Goal: Use online tool/utility: Utilize a website feature to perform a specific function

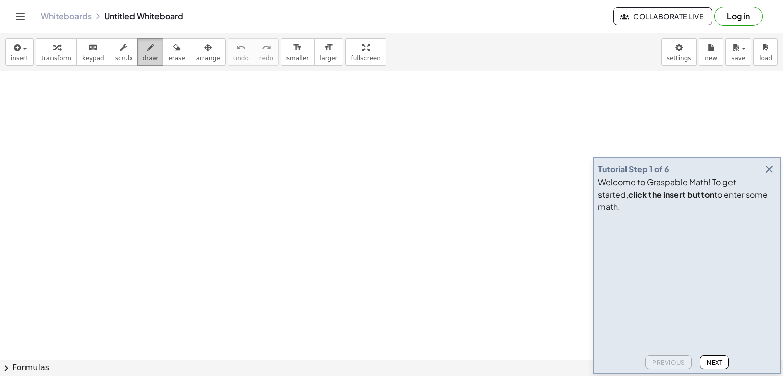
click at [143, 58] on span "draw" at bounding box center [150, 58] width 15 height 7
click at [774, 175] on icon "button" at bounding box center [769, 169] width 12 height 12
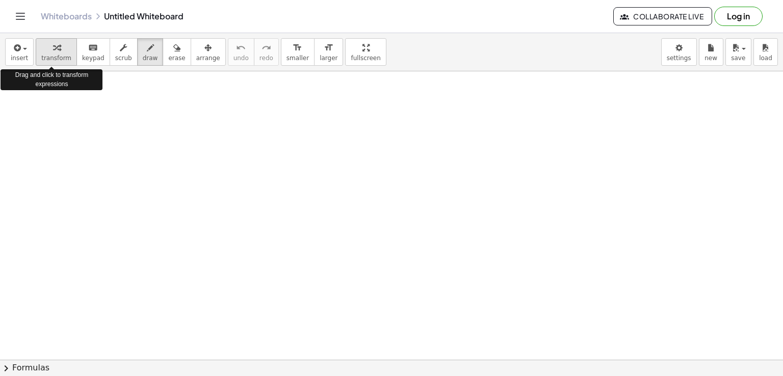
click at [65, 59] on button "transform" at bounding box center [56, 52] width 41 height 28
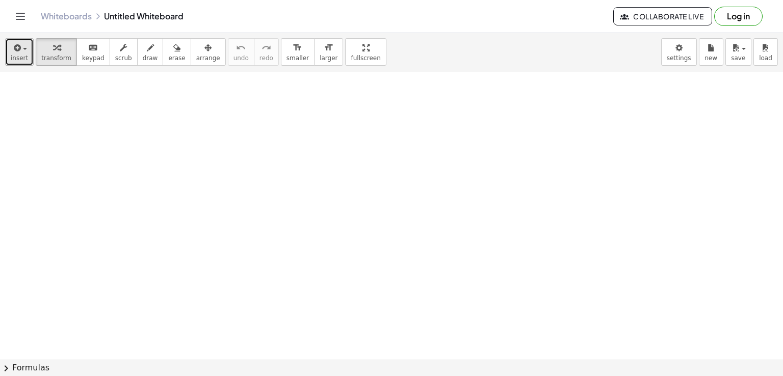
click at [21, 57] on span "insert" at bounding box center [19, 58] width 17 height 7
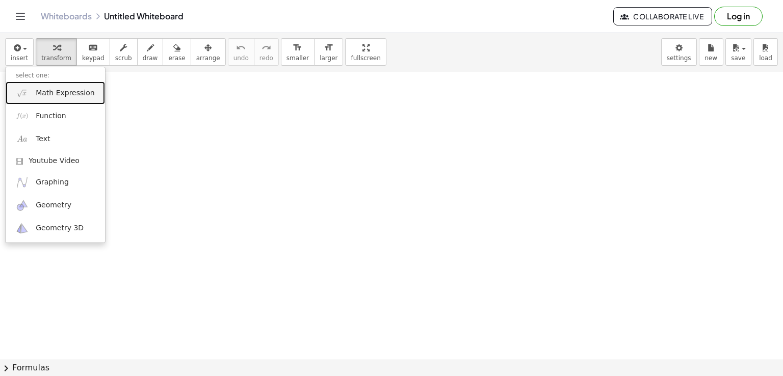
click at [86, 90] on span "Math Expression" at bounding box center [65, 93] width 59 height 10
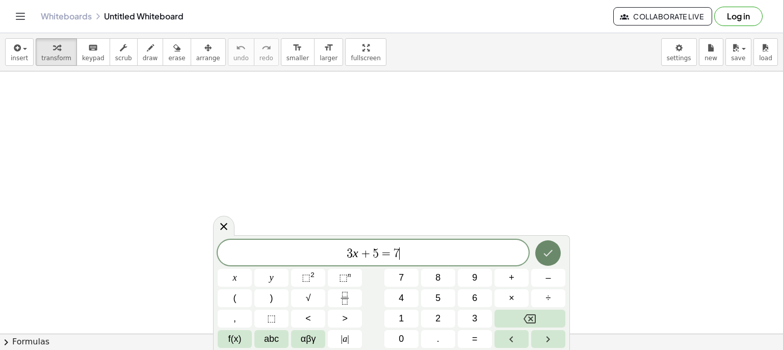
click at [554, 257] on icon "Done" at bounding box center [548, 253] width 12 height 12
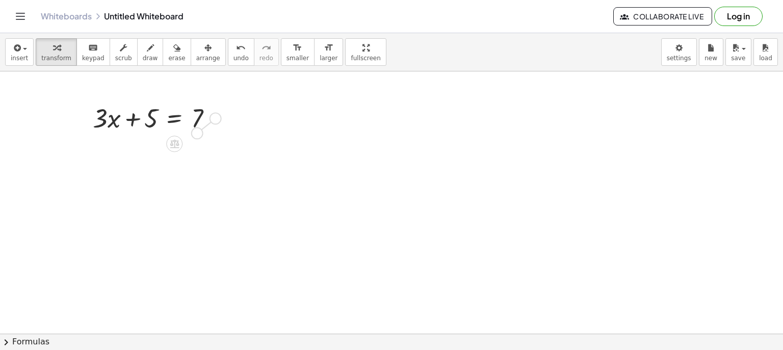
drag, startPoint x: 217, startPoint y: 117, endPoint x: 195, endPoint y: 124, distance: 23.2
click at [174, 118] on div "+ · 3 · x + 5 = 7" at bounding box center [174, 118] width 0 height 0
drag, startPoint x: 216, startPoint y: 116, endPoint x: 81, endPoint y: 118, distance: 134.6
click at [81, 118] on div "+ · 3 · x + 5 = 7" at bounding box center [152, 117] width 151 height 40
click at [18, 51] on icon "button" at bounding box center [16, 48] width 9 height 12
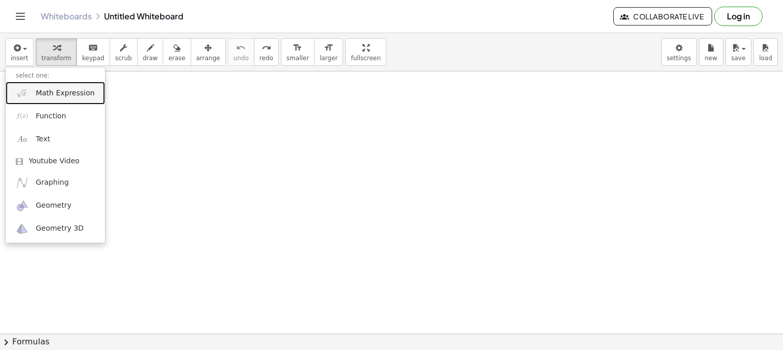
click at [39, 98] on link "Math Expression" at bounding box center [55, 93] width 99 height 23
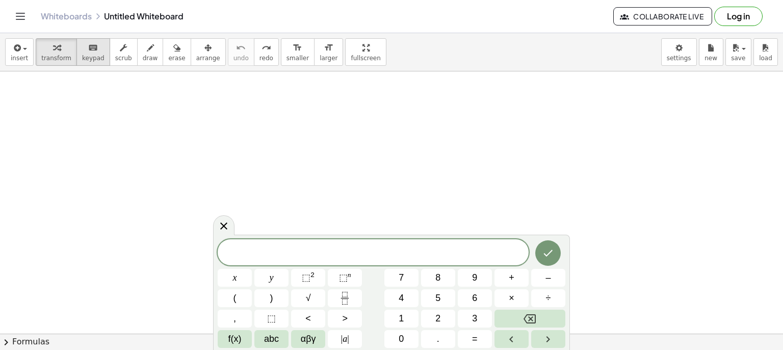
click at [90, 47] on div "keyboard" at bounding box center [93, 47] width 22 height 12
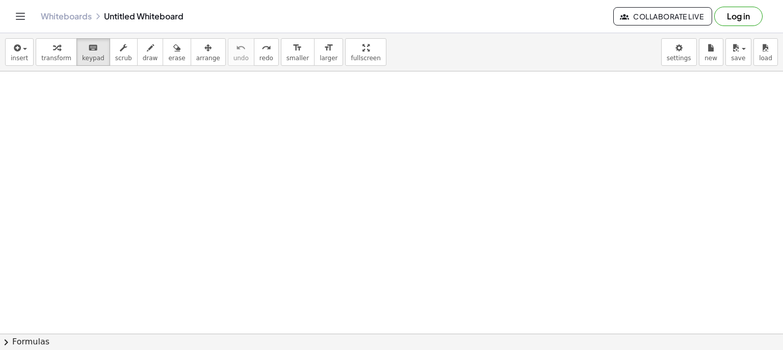
click at [76, 58] on button "keyboard keypad" at bounding box center [93, 52] width 34 height 28
click at [147, 47] on icon "button" at bounding box center [150, 48] width 7 height 12
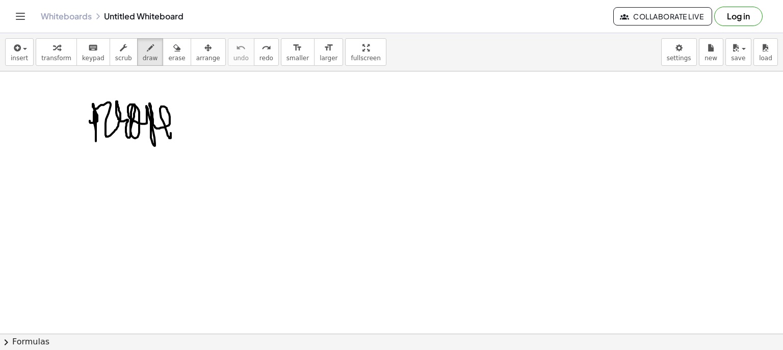
drag, startPoint x: 90, startPoint y: 120, endPoint x: 167, endPoint y: 127, distance: 77.8
drag, startPoint x: 186, startPoint y: 128, endPoint x: 224, endPoint y: 125, distance: 38.4
drag, startPoint x: 223, startPoint y: 123, endPoint x: 238, endPoint y: 127, distance: 16.0
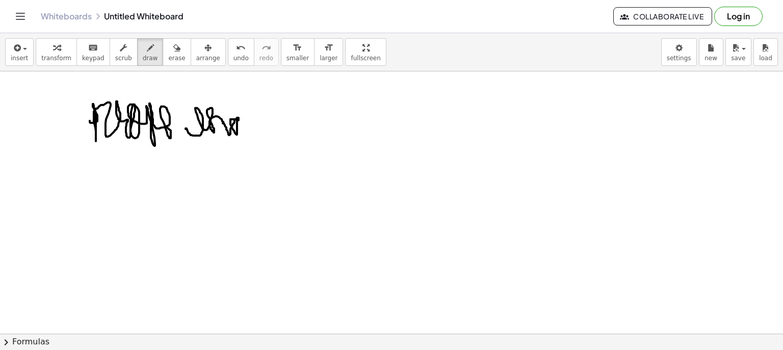
drag, startPoint x: 239, startPoint y: 116, endPoint x: 275, endPoint y: 119, distance: 36.8
drag, startPoint x: 252, startPoint y: 107, endPoint x: 280, endPoint y: 107, distance: 28.6
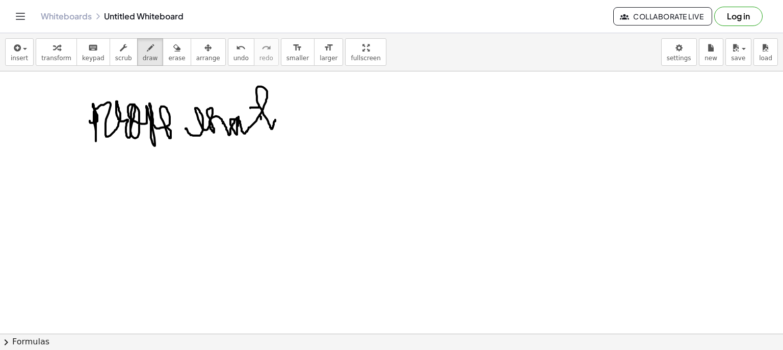
drag, startPoint x: 196, startPoint y: 117, endPoint x: 207, endPoint y: 117, distance: 11.2
drag, startPoint x: 147, startPoint y: 111, endPoint x: 169, endPoint y: 111, distance: 21.9
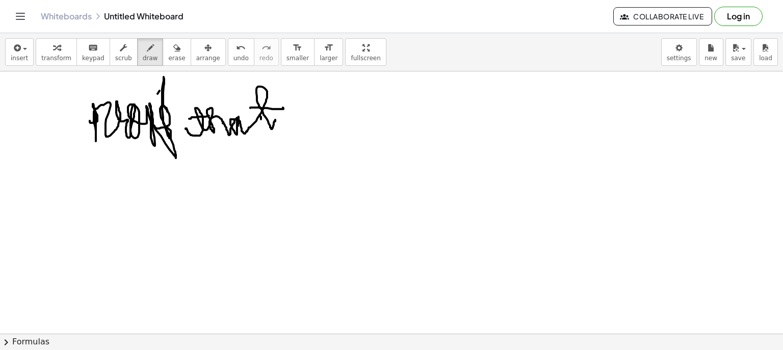
drag, startPoint x: 158, startPoint y: 93, endPoint x: 159, endPoint y: 107, distance: 13.3
click at [233, 58] on span "undo" at bounding box center [240, 58] width 15 height 7
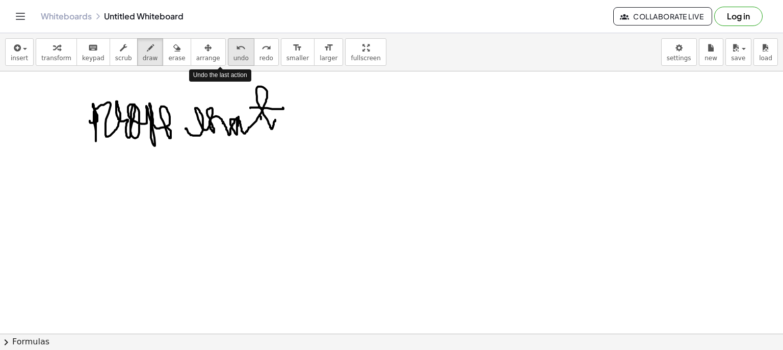
click at [233, 58] on span "undo" at bounding box center [240, 58] width 15 height 7
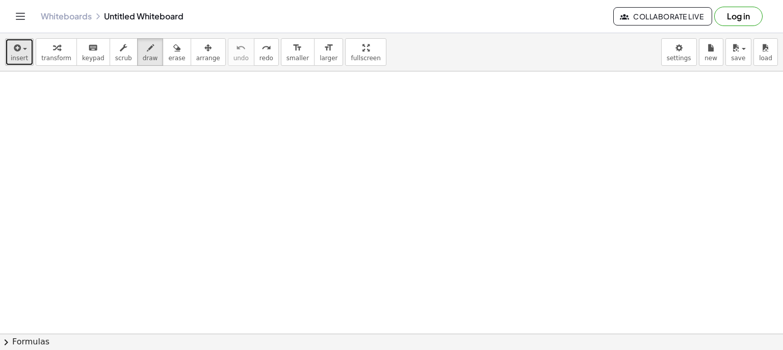
click at [17, 48] on icon "button" at bounding box center [16, 48] width 9 height 12
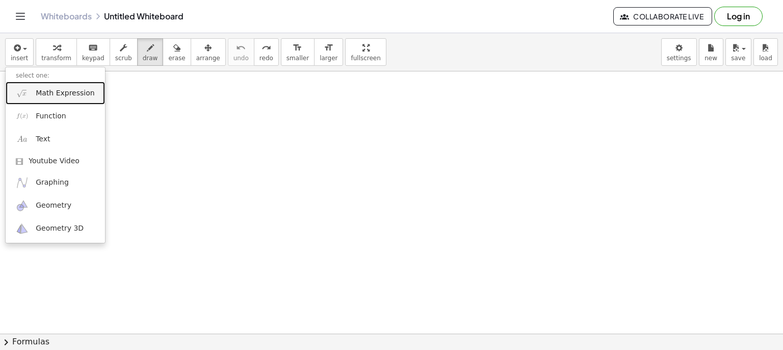
click at [57, 100] on link "Math Expression" at bounding box center [55, 93] width 99 height 23
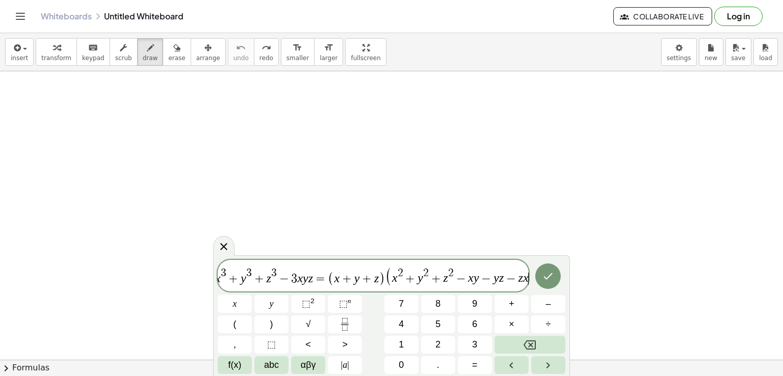
scroll to position [0, 9]
click at [547, 279] on icon "Done" at bounding box center [548, 276] width 12 height 12
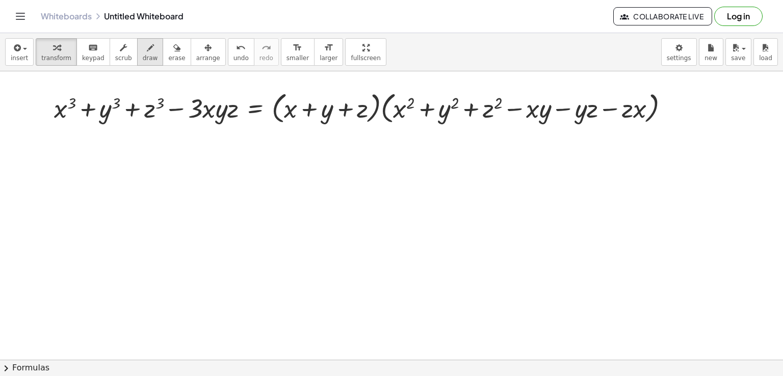
click at [143, 52] on div "button" at bounding box center [150, 47] width 15 height 12
drag, startPoint x: 81, startPoint y: 143, endPoint x: 149, endPoint y: 194, distance: 85.5
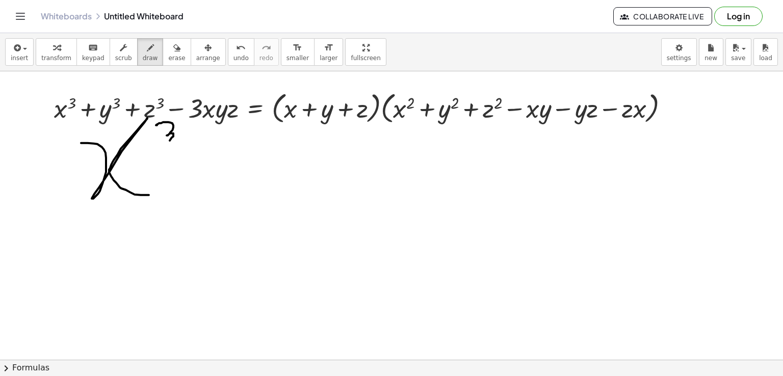
drag, startPoint x: 156, startPoint y: 125, endPoint x: 150, endPoint y: 140, distance: 16.3
drag, startPoint x: 222, startPoint y: 164, endPoint x: 216, endPoint y: 182, distance: 18.9
drag, startPoint x: 209, startPoint y: 177, endPoint x: 238, endPoint y: 171, distance: 29.7
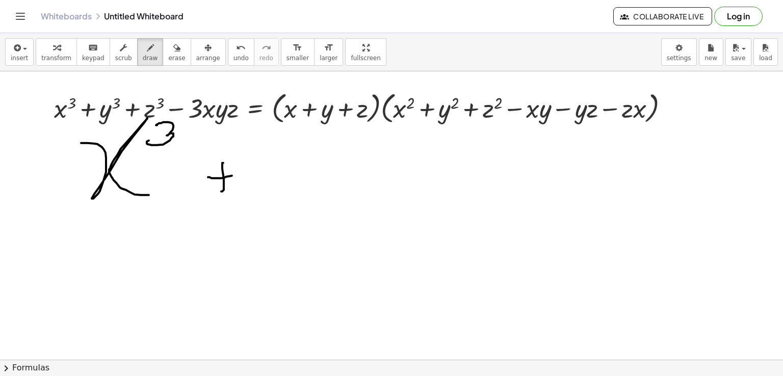
drag, startPoint x: 240, startPoint y: 166, endPoint x: 225, endPoint y: 203, distance: 40.0
drag, startPoint x: 270, startPoint y: 150, endPoint x: 242, endPoint y: 169, distance: 33.5
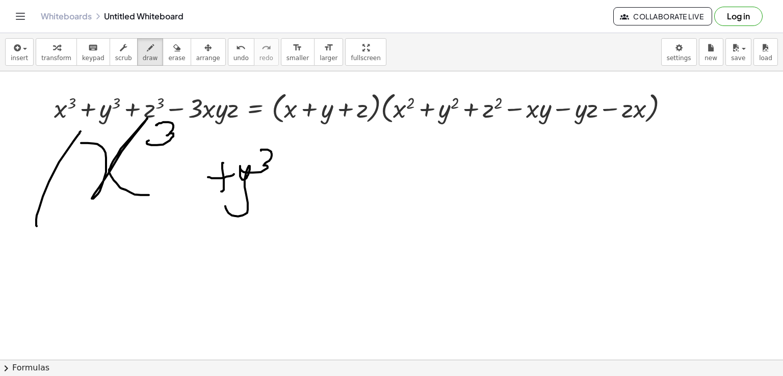
drag, startPoint x: 77, startPoint y: 136, endPoint x: 49, endPoint y: 227, distance: 95.3
drag, startPoint x: 277, startPoint y: 129, endPoint x: 266, endPoint y: 223, distance: 95.0
drag, startPoint x: 299, startPoint y: 200, endPoint x: 291, endPoint y: 220, distance: 20.8
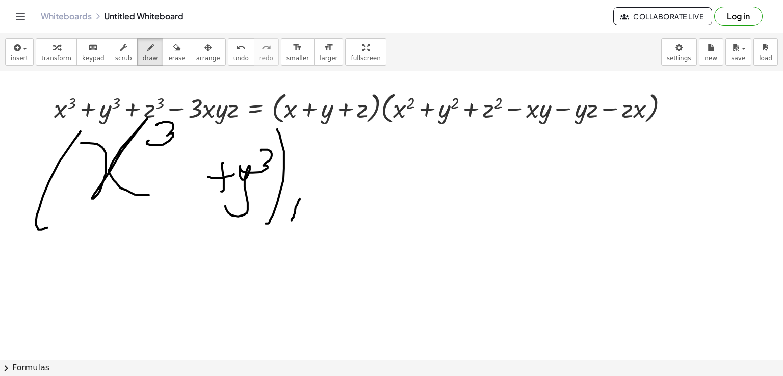
drag, startPoint x: 287, startPoint y: 211, endPoint x: 302, endPoint y: 209, distance: 15.4
drag, startPoint x: 309, startPoint y: 199, endPoint x: 318, endPoint y: 213, distance: 15.6
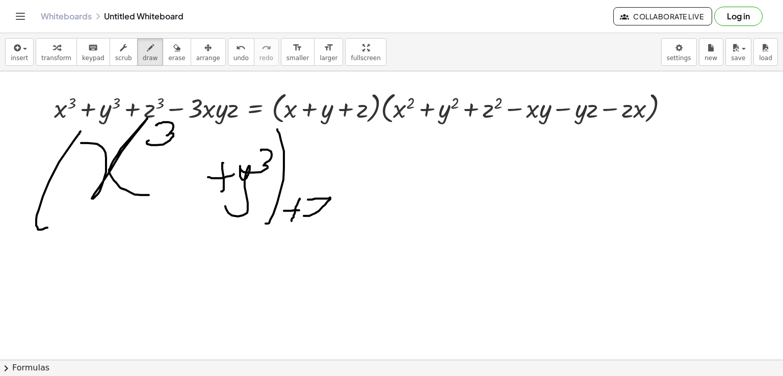
drag, startPoint x: 316, startPoint y: 210, endPoint x: 335, endPoint y: 207, distance: 19.6
drag, startPoint x: 363, startPoint y: 168, endPoint x: 345, endPoint y: 186, distance: 26.3
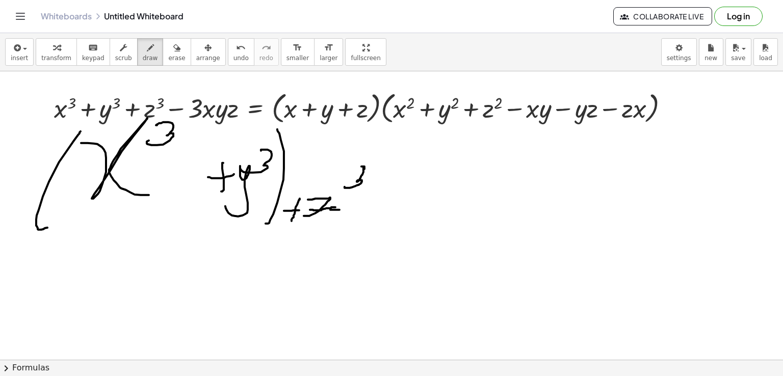
drag, startPoint x: 367, startPoint y: 199, endPoint x: 383, endPoint y: 197, distance: 15.9
drag, startPoint x: 400, startPoint y: 182, endPoint x: 392, endPoint y: 201, distance: 20.8
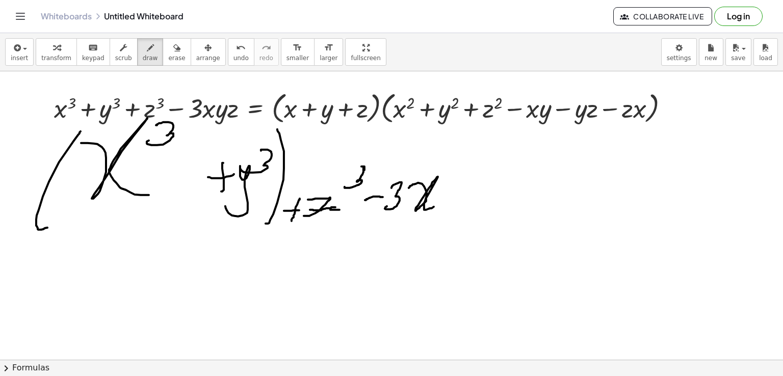
drag, startPoint x: 410, startPoint y: 187, endPoint x: 444, endPoint y: 197, distance: 35.2
drag, startPoint x: 454, startPoint y: 178, endPoint x: 440, endPoint y: 234, distance: 57.1
drag, startPoint x: 496, startPoint y: 182, endPoint x: 529, endPoint y: 198, distance: 37.4
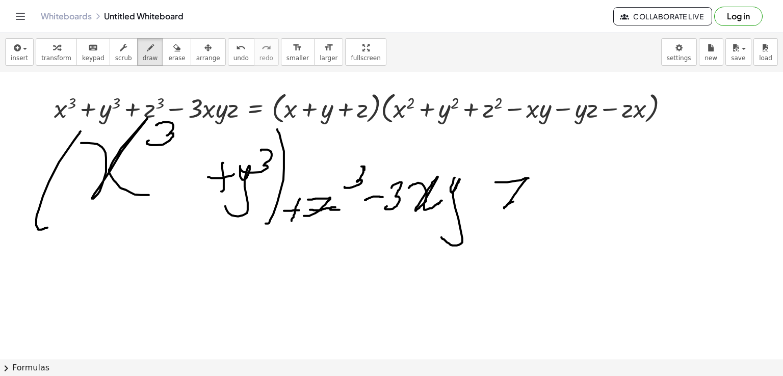
drag, startPoint x: 214, startPoint y: 237, endPoint x: 228, endPoint y: 247, distance: 17.5
drag, startPoint x: 231, startPoint y: 236, endPoint x: 236, endPoint y: 252, distance: 16.8
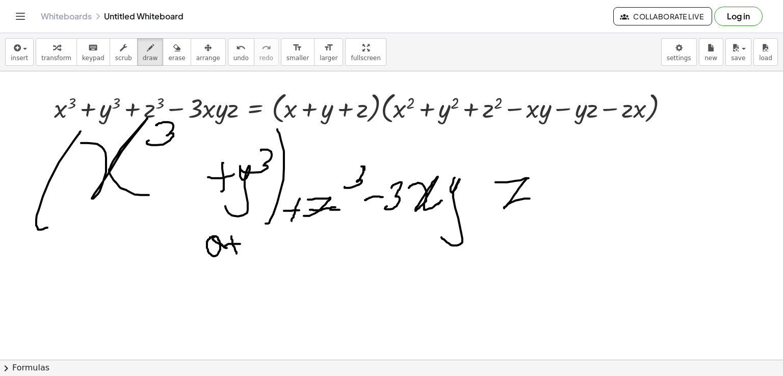
drag, startPoint x: 225, startPoint y: 246, endPoint x: 237, endPoint y: 241, distance: 12.8
drag, startPoint x: 246, startPoint y: 230, endPoint x: 242, endPoint y: 249, distance: 19.7
drag, startPoint x: 220, startPoint y: 227, endPoint x: 222, endPoint y: 259, distance: 32.2
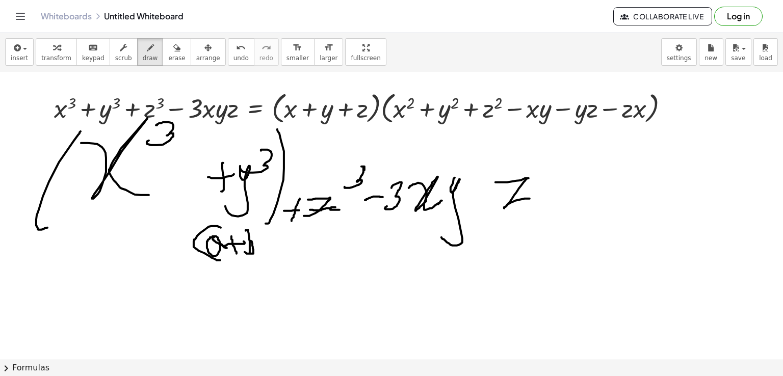
drag, startPoint x: 258, startPoint y: 235, endPoint x: 254, endPoint y: 258, distance: 24.2
click at [17, 51] on icon "button" at bounding box center [16, 48] width 9 height 12
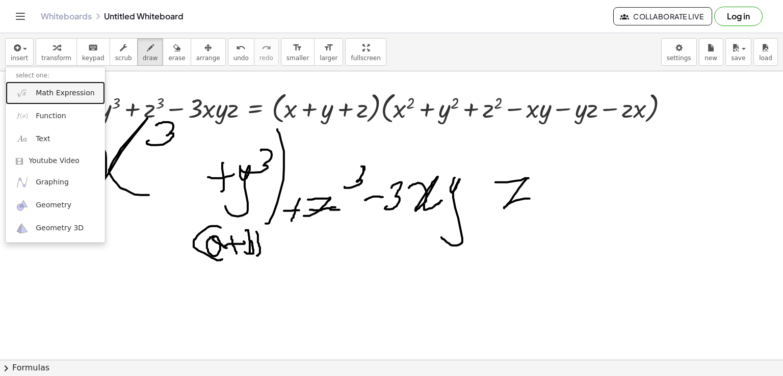
click at [37, 88] on span "Math Expression" at bounding box center [65, 93] width 59 height 10
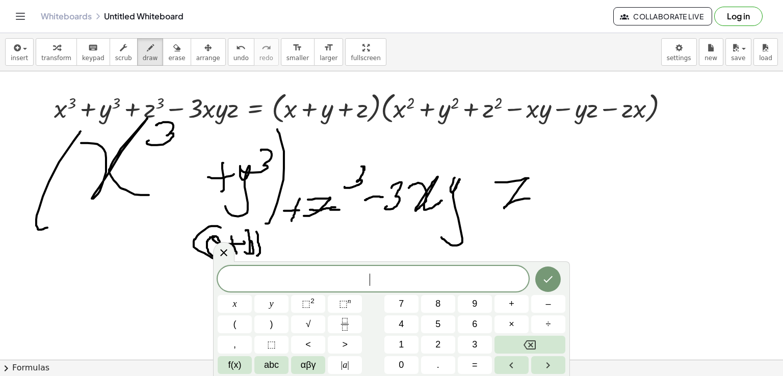
scroll to position [0, 0]
click at [334, 280] on span "a 2 − a b + b 2 ​" at bounding box center [373, 278] width 311 height 18
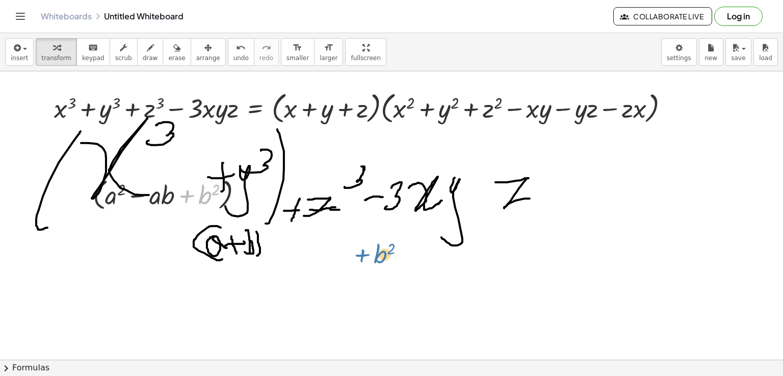
drag, startPoint x: 196, startPoint y: 194, endPoint x: 399, endPoint y: 247, distance: 209.7
drag, startPoint x: 155, startPoint y: 209, endPoint x: 161, endPoint y: 216, distance: 9.1
click at [163, 224] on icon at bounding box center [163, 222] width 11 height 11
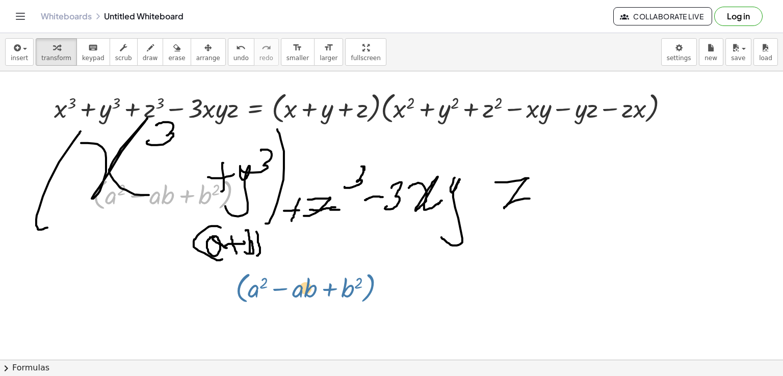
drag, startPoint x: 226, startPoint y: 201, endPoint x: 459, endPoint y: 277, distance: 245.2
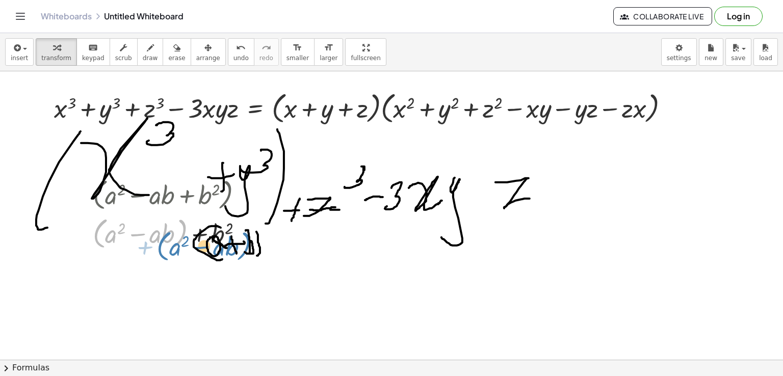
drag, startPoint x: 185, startPoint y: 232, endPoint x: 181, endPoint y: 226, distance: 6.8
click at [247, 242] on div at bounding box center [172, 232] width 168 height 39
drag, startPoint x: 192, startPoint y: 200, endPoint x: 266, endPoint y: 223, distance: 77.9
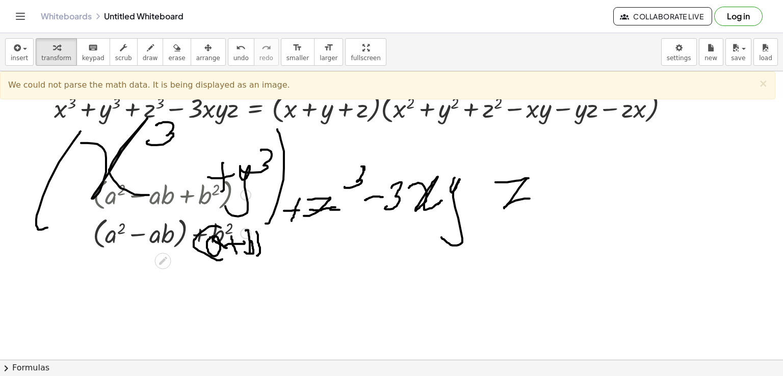
drag, startPoint x: 133, startPoint y: 206, endPoint x: 127, endPoint y: 209, distance: 5.5
click at [133, 207] on div at bounding box center [172, 194] width 168 height 39
drag, startPoint x: 100, startPoint y: 255, endPoint x: 196, endPoint y: 254, distance: 96.4
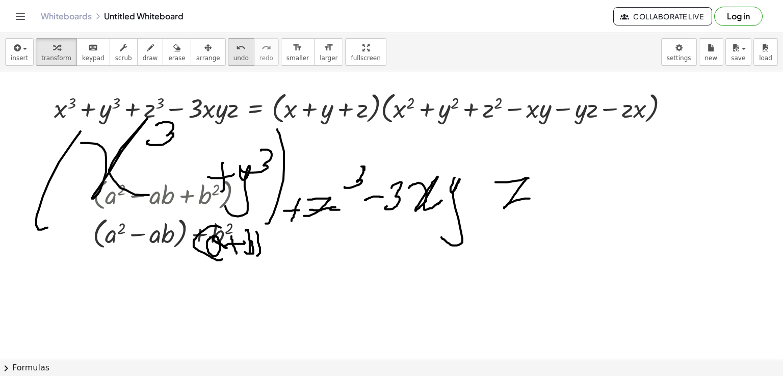
click at [236, 48] on icon "undo" at bounding box center [241, 48] width 10 height 12
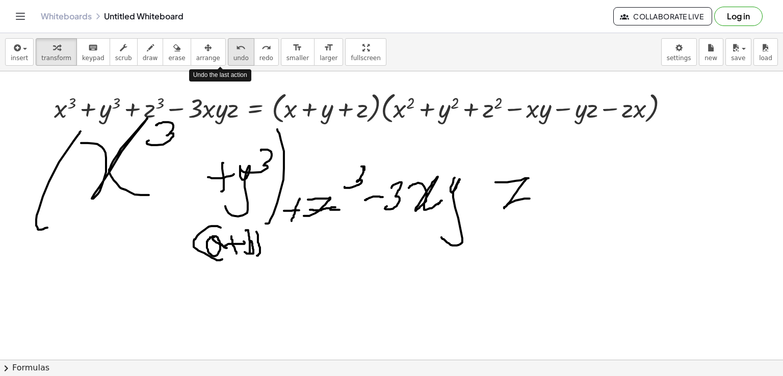
click at [236, 48] on icon "undo" at bounding box center [241, 48] width 10 height 12
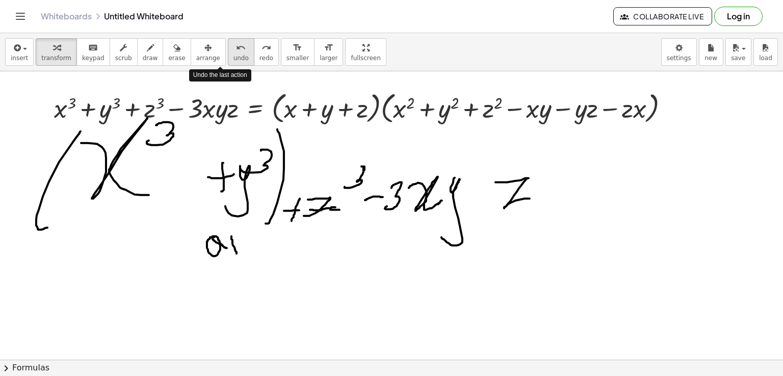
click at [236, 48] on icon "undo" at bounding box center [241, 48] width 10 height 12
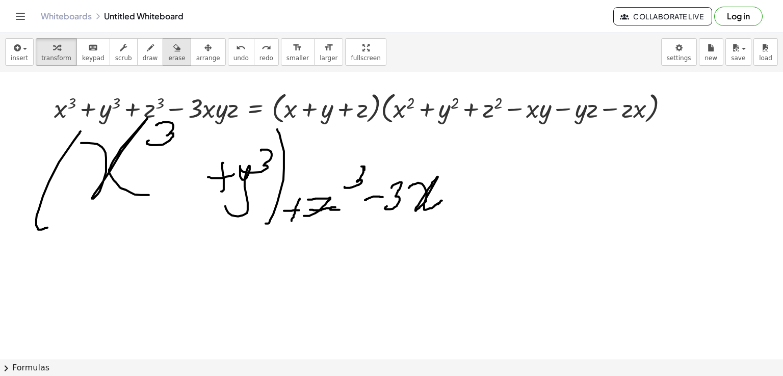
drag, startPoint x: 215, startPoint y: 48, endPoint x: 167, endPoint y: 51, distance: 48.1
click at [167, 51] on div "insert select one: Math Expression Function Text Youtube Video Graphing Geometr…" at bounding box center [391, 52] width 783 height 38
click at [168, 51] on div "button" at bounding box center [176, 47] width 17 height 12
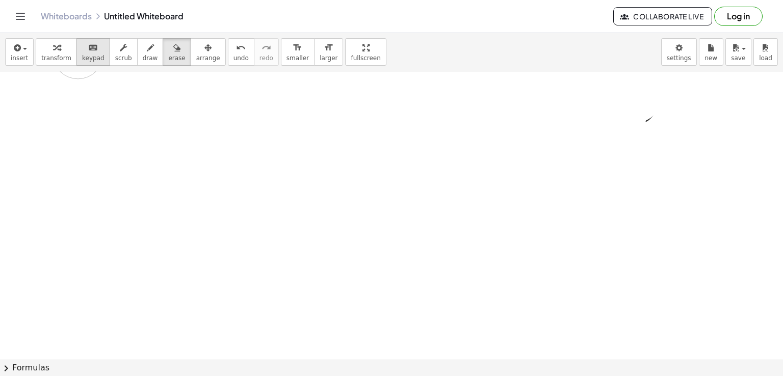
drag, startPoint x: 133, startPoint y: 150, endPoint x: 77, endPoint y: 62, distance: 104.7
click at [77, 62] on div "insert select one: Math Expression Function Text Youtube Video Graphing Geometr…" at bounding box center [391, 204] width 783 height 343
drag, startPoint x: 53, startPoint y: 111, endPoint x: 570, endPoint y: 102, distance: 517.0
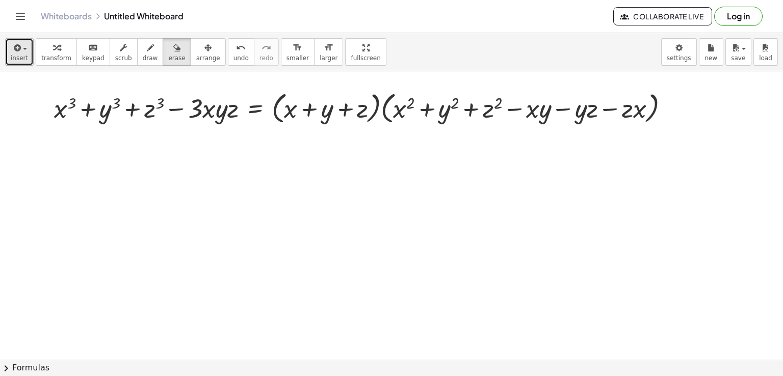
click at [12, 46] on button "insert" at bounding box center [19, 52] width 29 height 28
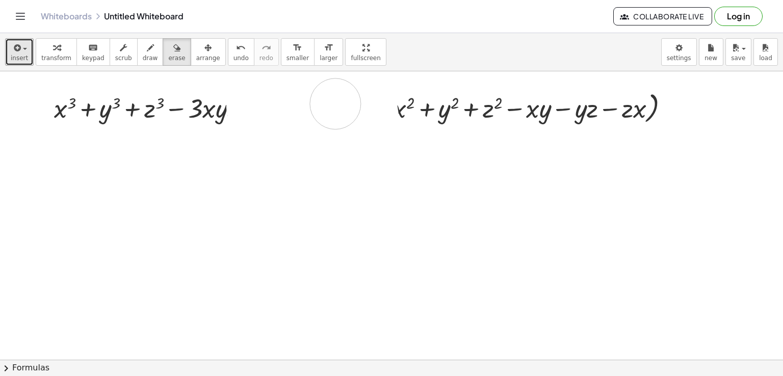
drag, startPoint x: 252, startPoint y: 107, endPoint x: 355, endPoint y: 123, distance: 104.3
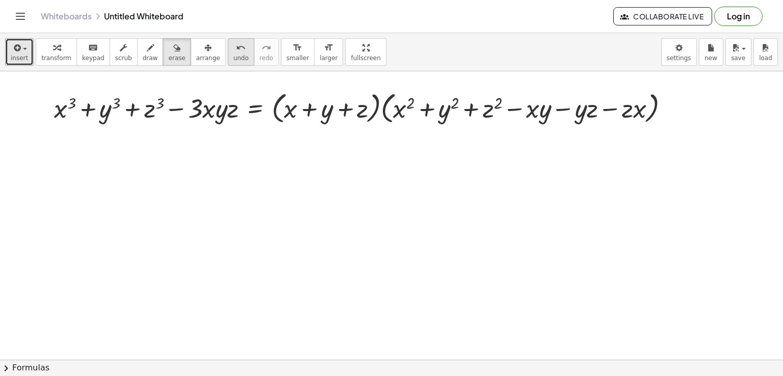
click at [236, 46] on icon "undo" at bounding box center [241, 48] width 10 height 12
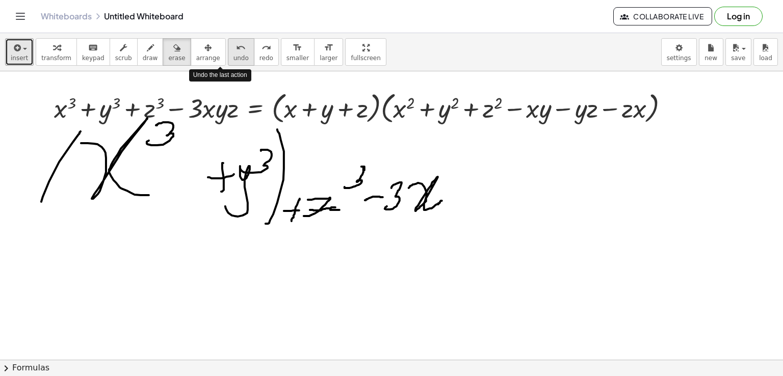
click at [236, 46] on icon "undo" at bounding box center [241, 48] width 10 height 12
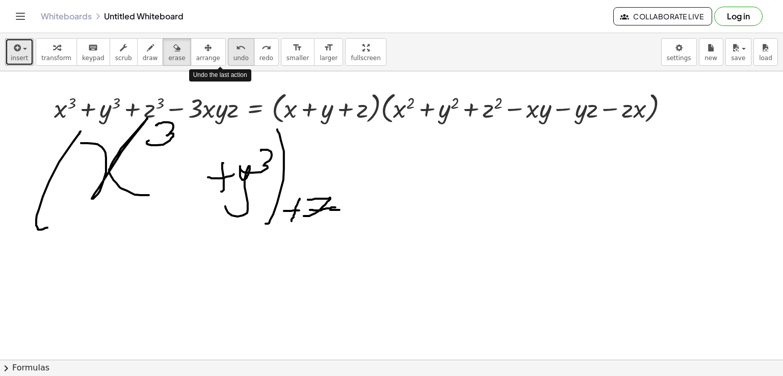
click at [236, 46] on icon "undo" at bounding box center [241, 48] width 10 height 12
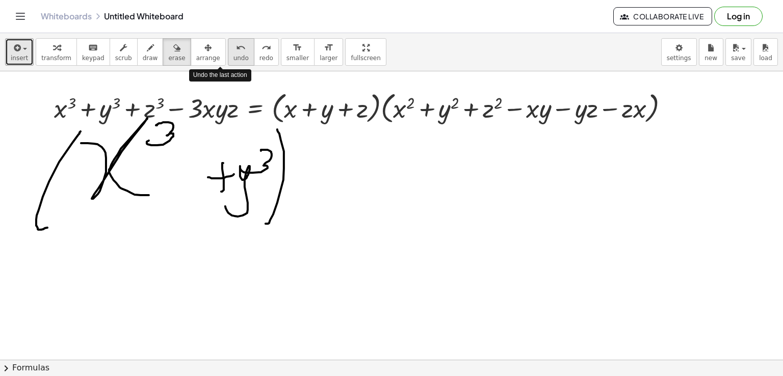
click at [236, 46] on icon "undo" at bounding box center [241, 48] width 10 height 12
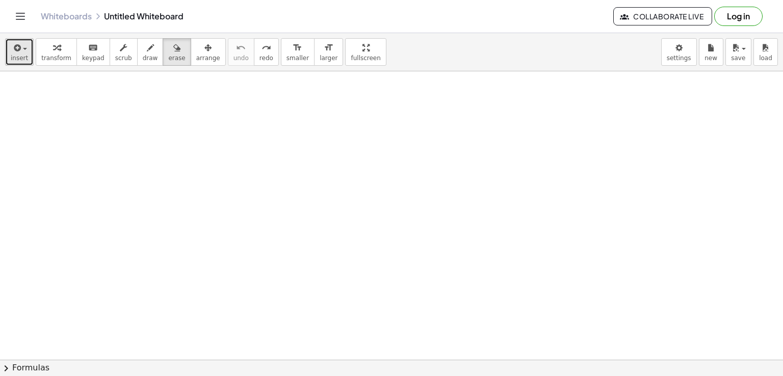
click at [24, 56] on span "insert" at bounding box center [19, 58] width 17 height 7
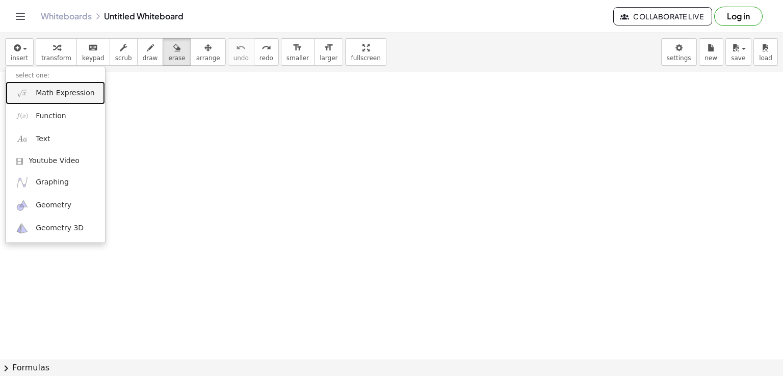
click at [39, 94] on span "Math Expression" at bounding box center [65, 93] width 59 height 10
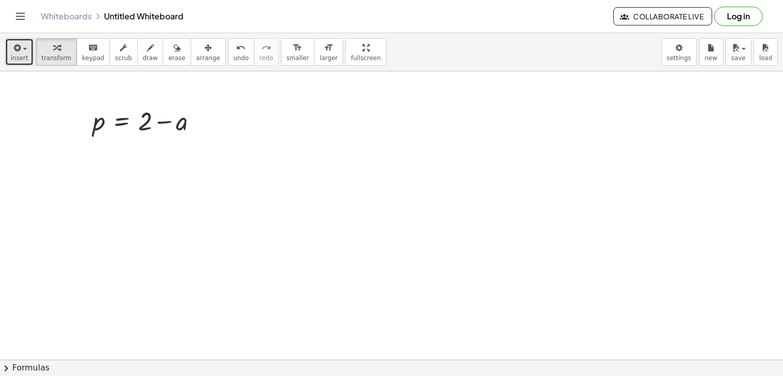
click at [22, 53] on div "button" at bounding box center [19, 47] width 17 height 12
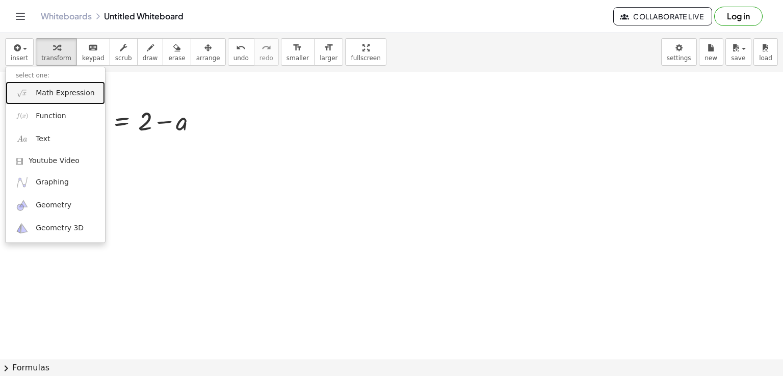
click at [59, 99] on link "Math Expression" at bounding box center [55, 93] width 99 height 23
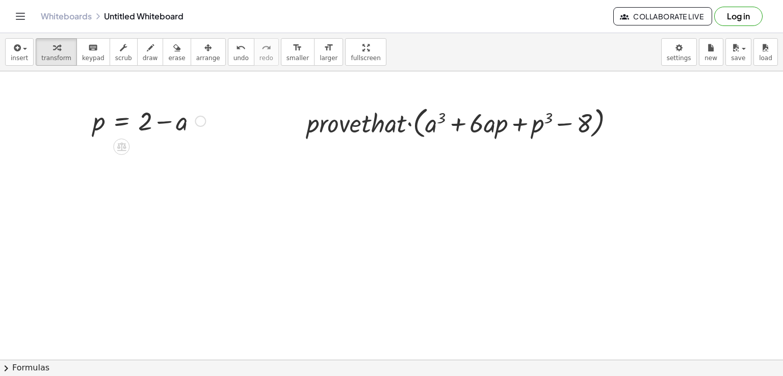
click at [184, 127] on div at bounding box center [149, 120] width 123 height 35
click at [143, 51] on div "button" at bounding box center [150, 47] width 15 height 12
click at [143, 56] on span "draw" at bounding box center [150, 58] width 15 height 7
drag, startPoint x: 139, startPoint y: 178, endPoint x: 152, endPoint y: 199, distance: 24.5
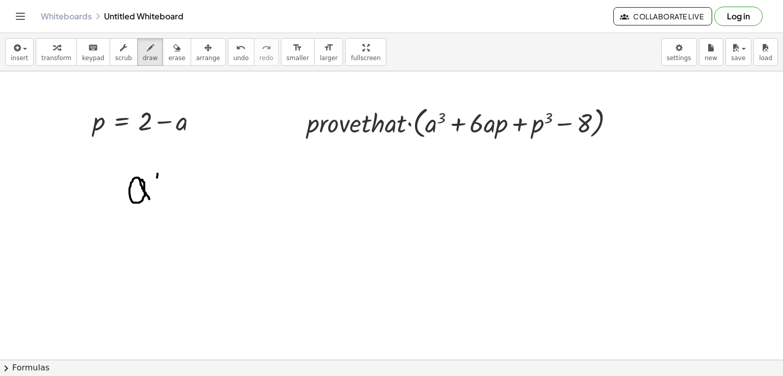
drag, startPoint x: 157, startPoint y: 177, endPoint x: 157, endPoint y: 202, distance: 24.5
drag, startPoint x: 143, startPoint y: 187, endPoint x: 172, endPoint y: 180, distance: 29.7
drag, startPoint x: 188, startPoint y: 174, endPoint x: 191, endPoint y: 223, distance: 49.0
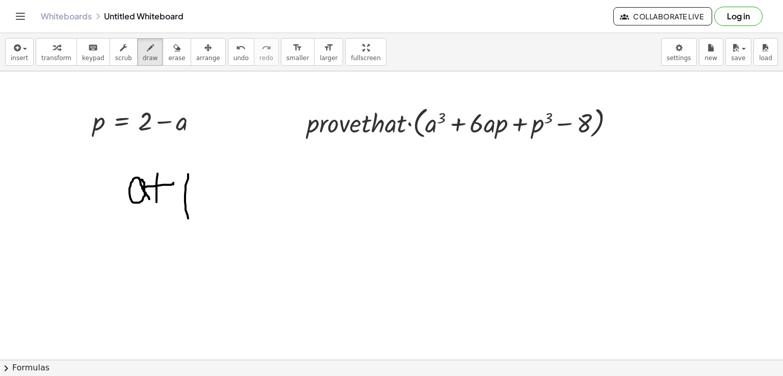
drag, startPoint x: 178, startPoint y: 181, endPoint x: 180, endPoint y: 195, distance: 14.5
drag, startPoint x: 221, startPoint y: 191, endPoint x: 236, endPoint y: 190, distance: 14.8
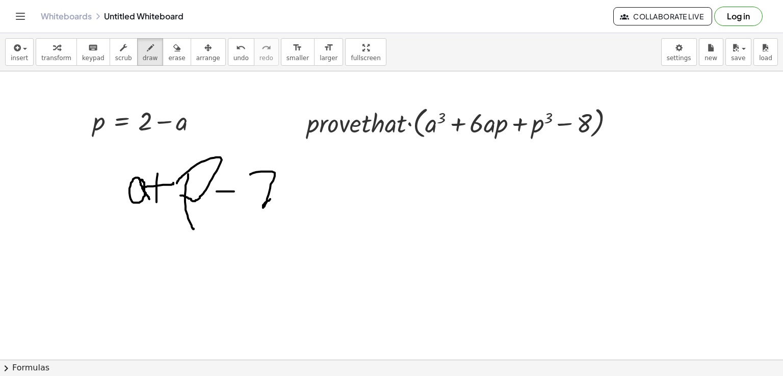
drag, startPoint x: 256, startPoint y: 172, endPoint x: 299, endPoint y: 198, distance: 49.7
drag, startPoint x: 320, startPoint y: 191, endPoint x: 327, endPoint y: 191, distance: 6.6
drag, startPoint x: 316, startPoint y: 197, endPoint x: 324, endPoint y: 196, distance: 8.2
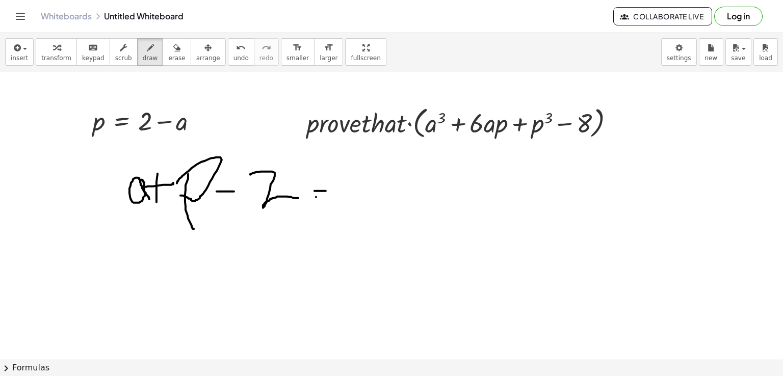
drag, startPoint x: 148, startPoint y: 244, endPoint x: 151, endPoint y: 256, distance: 12.5
drag, startPoint x: 155, startPoint y: 245, endPoint x: 180, endPoint y: 251, distance: 25.1
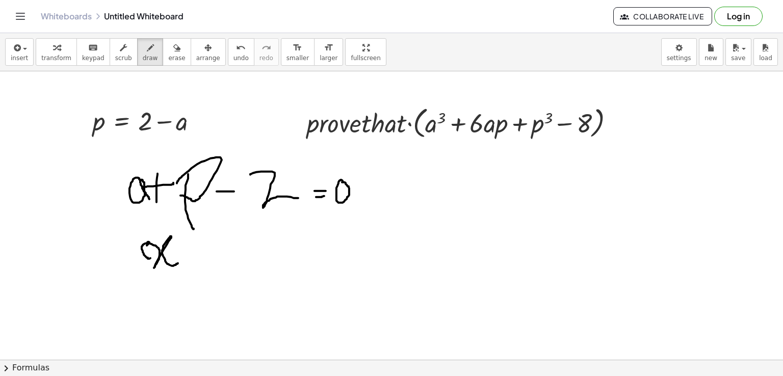
drag, startPoint x: 186, startPoint y: 239, endPoint x: 184, endPoint y: 268, distance: 29.1
drag, startPoint x: 175, startPoint y: 253, endPoint x: 194, endPoint y: 253, distance: 18.4
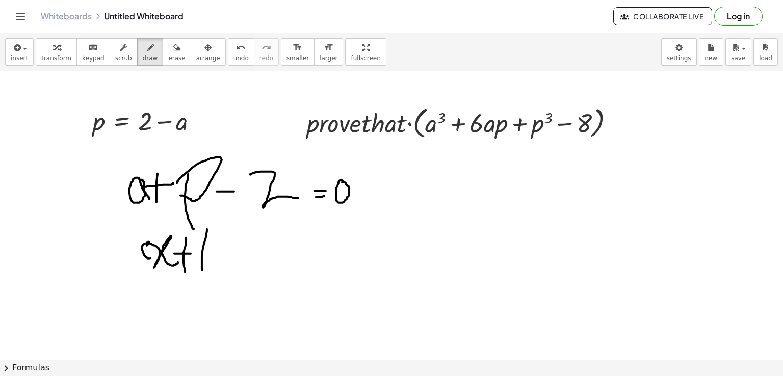
drag, startPoint x: 207, startPoint y: 230, endPoint x: 216, endPoint y: 243, distance: 16.1
drag, startPoint x: 211, startPoint y: 264, endPoint x: 190, endPoint y: 281, distance: 27.2
drag, startPoint x: 224, startPoint y: 251, endPoint x: 218, endPoint y: 274, distance: 24.2
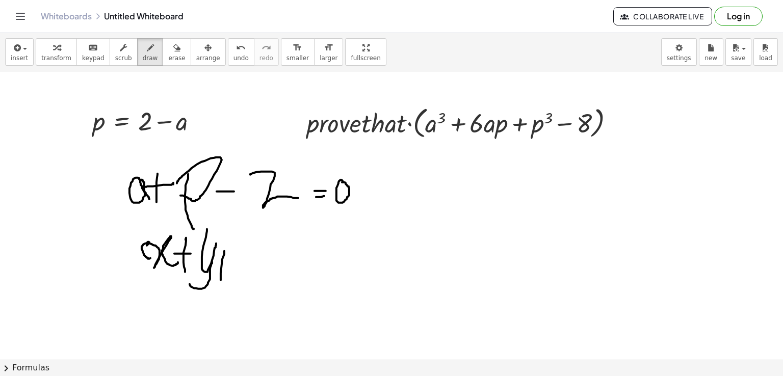
drag, startPoint x: 210, startPoint y: 264, endPoint x: 226, endPoint y: 261, distance: 17.1
drag, startPoint x: 231, startPoint y: 257, endPoint x: 274, endPoint y: 255, distance: 42.9
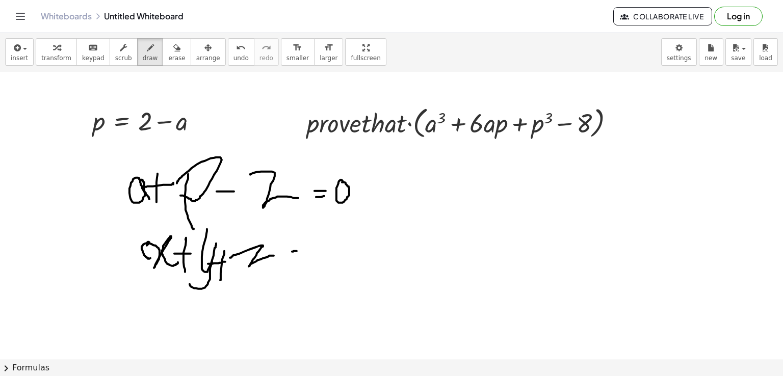
drag, startPoint x: 292, startPoint y: 251, endPoint x: 299, endPoint y: 250, distance: 7.2
drag, startPoint x: 261, startPoint y: 291, endPoint x: 275, endPoint y: 299, distance: 16.3
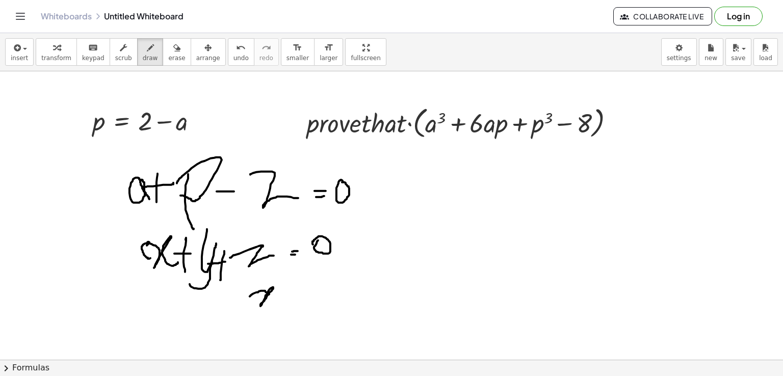
drag, startPoint x: 288, startPoint y: 294, endPoint x: 298, endPoint y: 293, distance: 10.2
drag, startPoint x: 290, startPoint y: 302, endPoint x: 297, endPoint y: 298, distance: 7.5
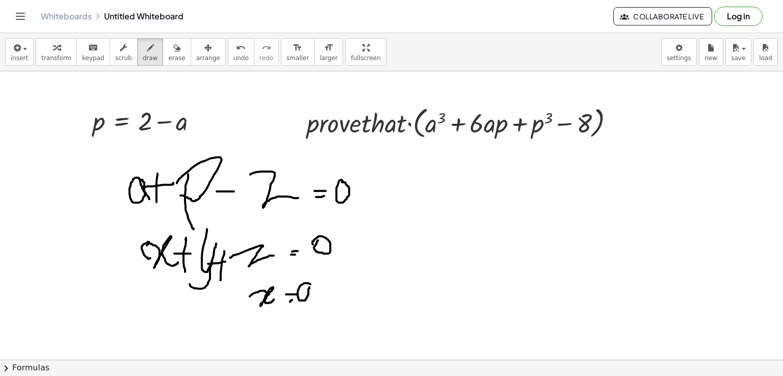
drag, startPoint x: 308, startPoint y: 283, endPoint x: 315, endPoint y: 296, distance: 14.6
drag, startPoint x: 309, startPoint y: 287, endPoint x: 314, endPoint y: 306, distance: 20.4
click at [82, 55] on span "keypad" at bounding box center [93, 58] width 22 height 7
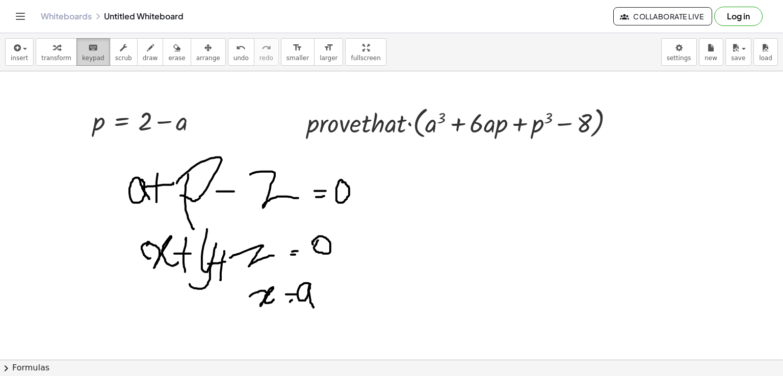
click at [82, 55] on span "keypad" at bounding box center [93, 58] width 22 height 7
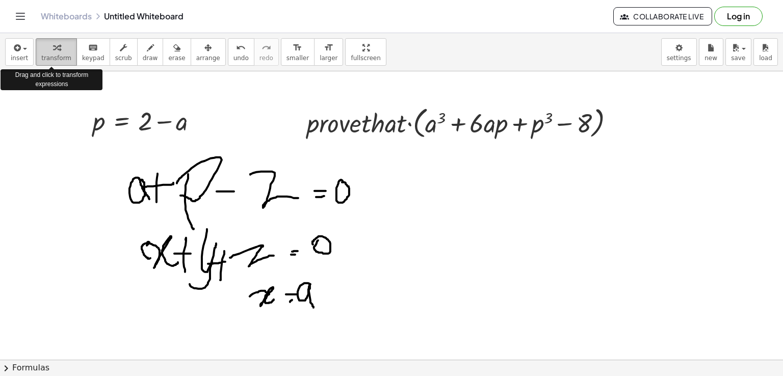
click at [59, 55] on span "transform" at bounding box center [56, 58] width 30 height 7
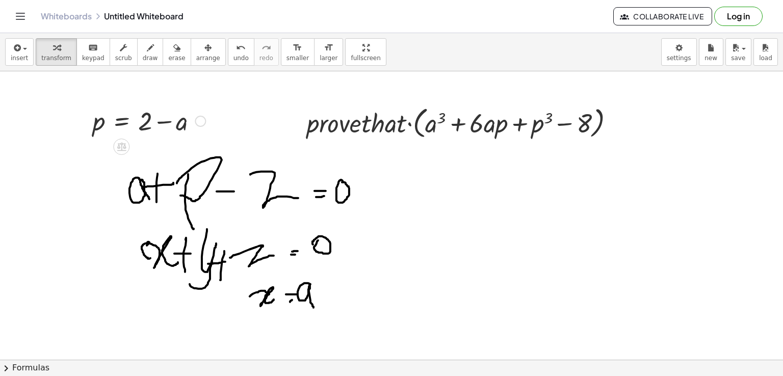
drag, startPoint x: 164, startPoint y: 138, endPoint x: 118, endPoint y: 115, distance: 50.8
click at [118, 115] on div "p = + 2 − a" at bounding box center [145, 120] width 136 height 40
drag, startPoint x: 200, startPoint y: 121, endPoint x: 90, endPoint y: 131, distance: 110.0
click at [90, 131] on div "p = + 2 − a" at bounding box center [145, 120] width 136 height 40
click at [98, 123] on div at bounding box center [149, 120] width 123 height 35
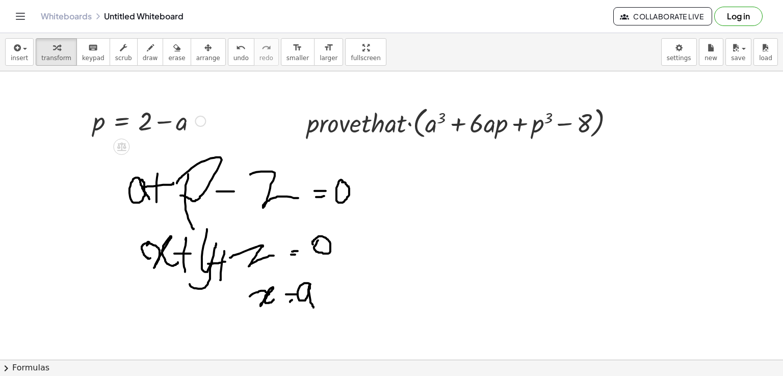
click at [98, 123] on div at bounding box center [149, 120] width 123 height 35
click at [137, 60] on button "draw" at bounding box center [150, 52] width 27 height 28
drag, startPoint x: 267, startPoint y: 315, endPoint x: 257, endPoint y: 335, distance: 22.6
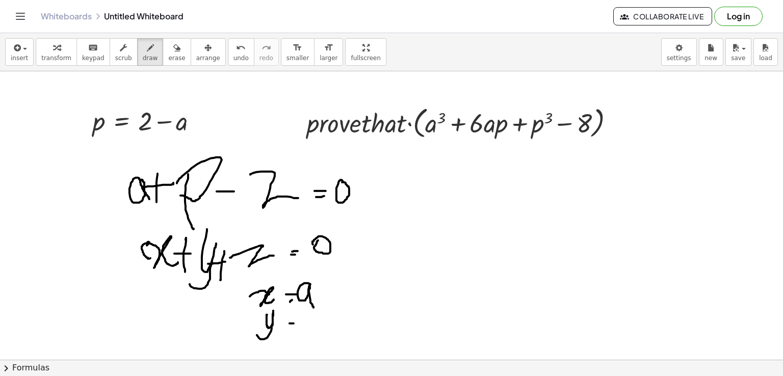
drag, startPoint x: 289, startPoint y: 328, endPoint x: 295, endPoint y: 328, distance: 6.6
drag, startPoint x: 311, startPoint y: 314, endPoint x: 304, endPoint y: 344, distance: 31.3
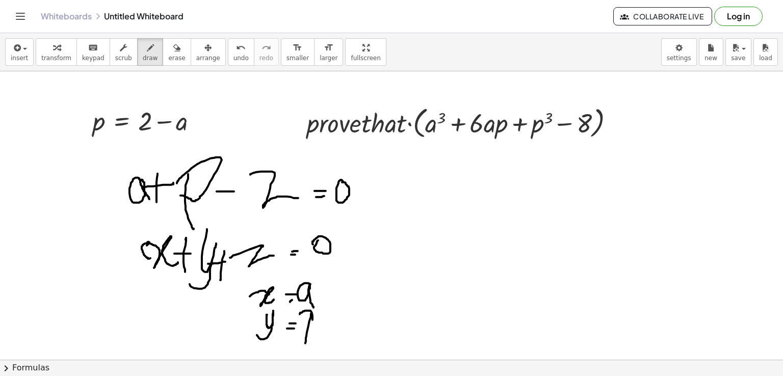
drag, startPoint x: 303, startPoint y: 311, endPoint x: 305, endPoint y: 331, distance: 20.0
drag
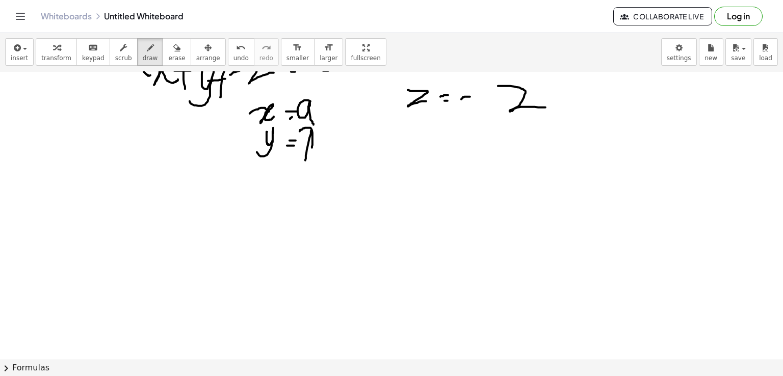
scroll to position [183, 0]
drag, startPoint x: 139, startPoint y: 226, endPoint x: 148, endPoint y: 243, distance: 19.4
click at [148, 246] on div at bounding box center [391, 209] width 783 height 643
drag, startPoint x: 147, startPoint y: 215, endPoint x: 149, endPoint y: 234, distance: 19.5
click at [149, 235] on div at bounding box center [391, 209] width 783 height 643
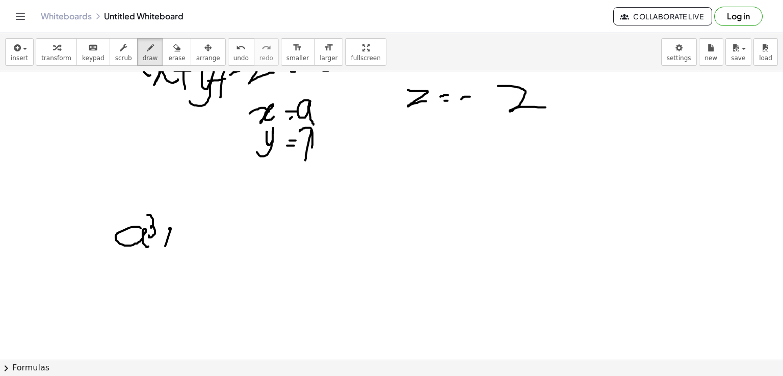
drag, startPoint x: 169, startPoint y: 228, endPoint x: 165, endPoint y: 250, distance: 22.3
click at [165, 251] on div at bounding box center [391, 209] width 783 height 643
drag, startPoint x: 155, startPoint y: 237, endPoint x: 177, endPoint y: 236, distance: 22.4
click at [172, 236] on div at bounding box center [391, 209] width 783 height 643
drag, startPoint x: 191, startPoint y: 225, endPoint x: 186, endPoint y: 253, distance: 28.5
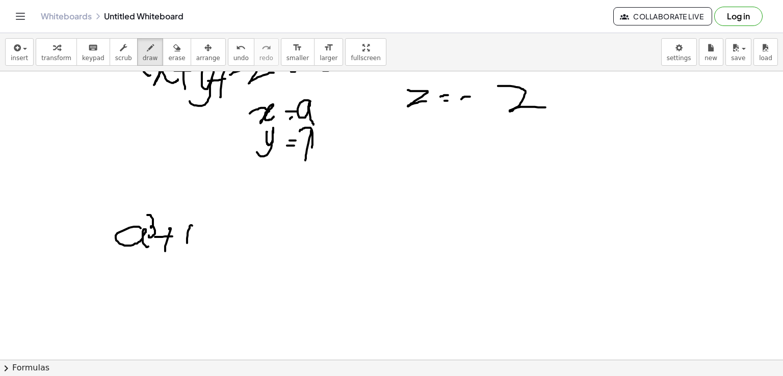
click at [187, 253] on div at bounding box center [391, 209] width 783 height 643
drag, startPoint x: 181, startPoint y: 230, endPoint x: 184, endPoint y: 241, distance: 10.9
click at [181, 244] on div at bounding box center [391, 209] width 783 height 643
drag, startPoint x: 216, startPoint y: 201, endPoint x: 205, endPoint y: 225, distance: 26.0
click at [206, 226] on div at bounding box center [391, 209] width 783 height 643
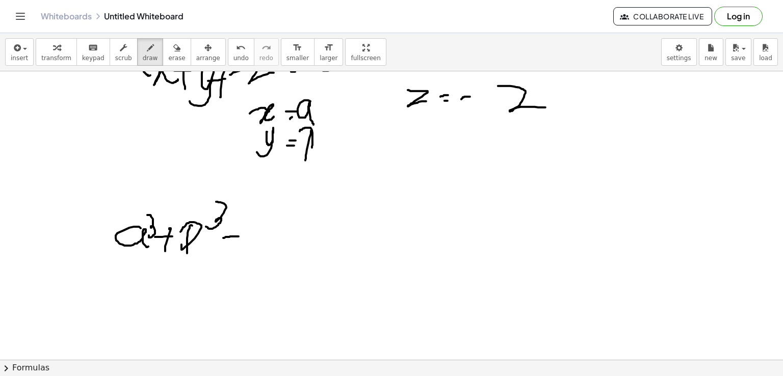
drag, startPoint x: 224, startPoint y: 238, endPoint x: 241, endPoint y: 236, distance: 16.4
click at [239, 236] on div at bounding box center [391, 209] width 783 height 643
drag, startPoint x: 190, startPoint y: 225, endPoint x: 185, endPoint y: 264, distance: 39.0
click at [185, 264] on div at bounding box center [391, 209] width 783 height 643
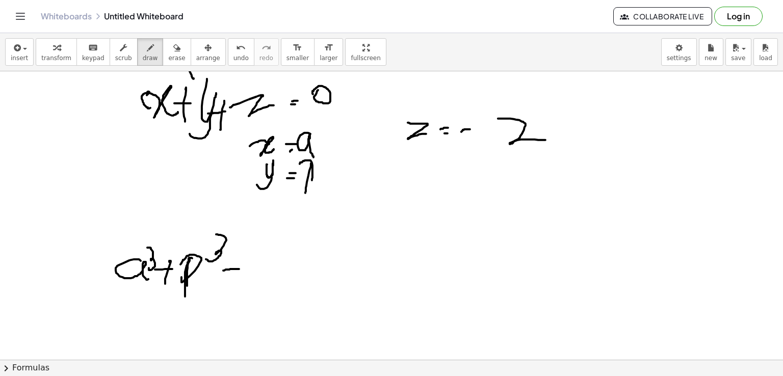
scroll to position [151, 0]
click at [259, 263] on div at bounding box center [391, 241] width 783 height 643
click at [284, 270] on div at bounding box center [391, 241] width 783 height 643
drag, startPoint x: 277, startPoint y: 274, endPoint x: 296, endPoint y: 272, distance: 19.0
click at [291, 274] on div at bounding box center [391, 241] width 783 height 643
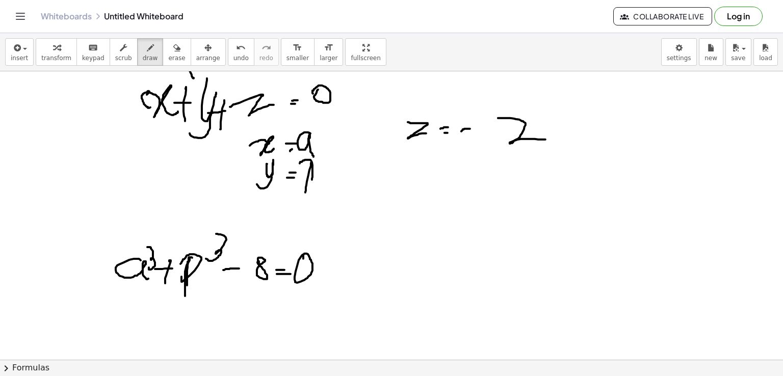
click at [300, 258] on div at bounding box center [391, 241] width 783 height 643
drag, startPoint x: 305, startPoint y: 253, endPoint x: 332, endPoint y: 256, distance: 27.6
click at [332, 256] on div at bounding box center [391, 241] width 783 height 643
drag, startPoint x: 358, startPoint y: 256, endPoint x: 436, endPoint y: 266, distance: 78.5
click at [369, 275] on div at bounding box center [391, 241] width 783 height 643
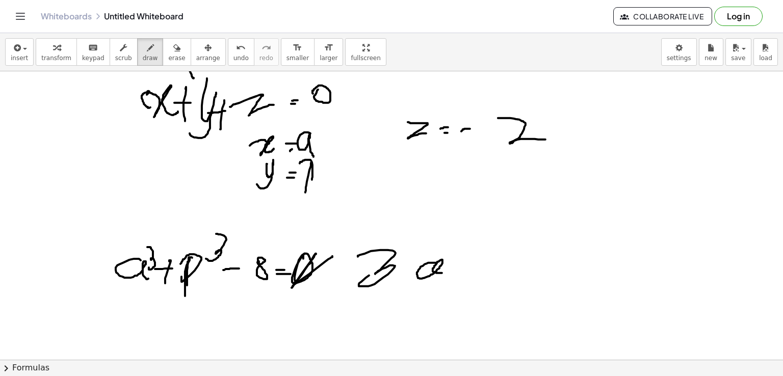
drag, startPoint x: 432, startPoint y: 263, endPoint x: 445, endPoint y: 270, distance: 14.4
click at [443, 272] on div at bounding box center [391, 241] width 783 height 643
drag, startPoint x: 459, startPoint y: 262, endPoint x: 456, endPoint y: 296, distance: 34.8
click at [457, 298] on div at bounding box center [391, 241] width 783 height 643
drag, startPoint x: 451, startPoint y: 263, endPoint x: 455, endPoint y: 278, distance: 15.7
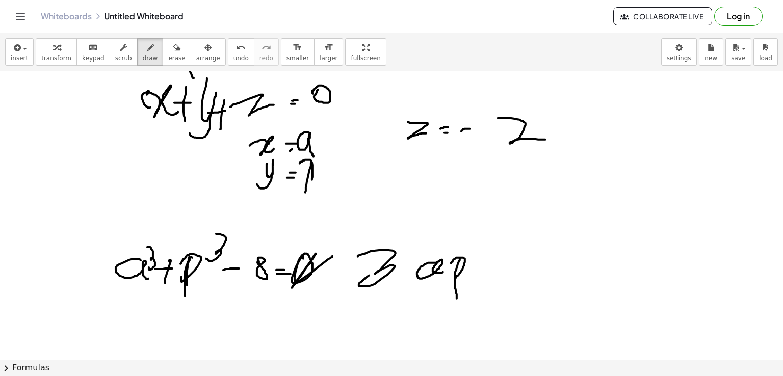
click at [455, 278] on div at bounding box center [391, 241] width 783 height 643
drag, startPoint x: 337, startPoint y: 269, endPoint x: 349, endPoint y: 266, distance: 12.0
click at [349, 266] on div at bounding box center [391, 241] width 783 height 643
drag, startPoint x: 385, startPoint y: 241, endPoint x: 362, endPoint y: 280, distance: 45.5
click at [361, 281] on div at bounding box center [391, 241] width 783 height 643
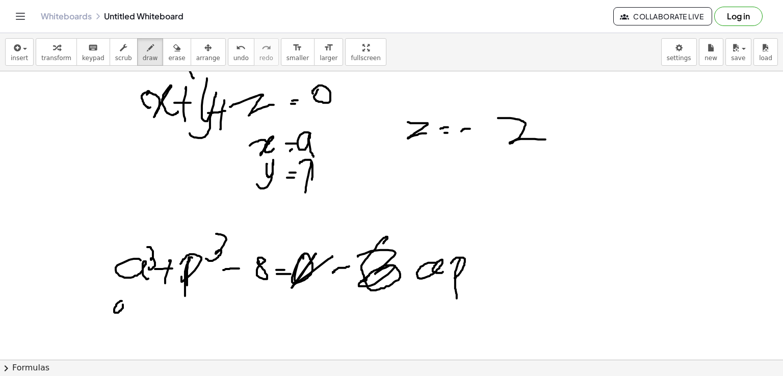
drag, startPoint x: 119, startPoint y: 302, endPoint x: 129, endPoint y: 309, distance: 12.7
click at [129, 309] on div at bounding box center [391, 241] width 783 height 643
drag, startPoint x: 134, startPoint y: 290, endPoint x: 122, endPoint y: 310, distance: 23.5
click at [122, 311] on div at bounding box center [391, 241] width 783 height 643
drag, startPoint x: 150, startPoint y: 310, endPoint x: 149, endPoint y: 323, distance: 12.8
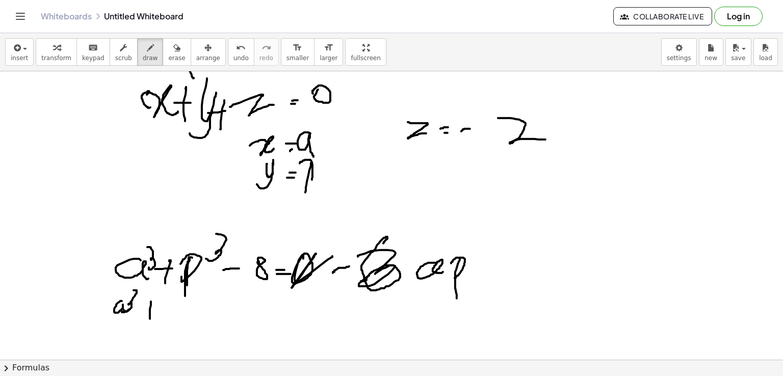
click at [150, 321] on div at bounding box center [391, 241] width 783 height 643
drag, startPoint x: 139, startPoint y: 319, endPoint x: 170, endPoint y: 319, distance: 30.6
click at [169, 319] on div at bounding box center [391, 241] width 783 height 643
drag, startPoint x: 170, startPoint y: 305, endPoint x: 167, endPoint y: 333, distance: 27.6
click at [168, 331] on div at bounding box center [391, 241] width 783 height 643
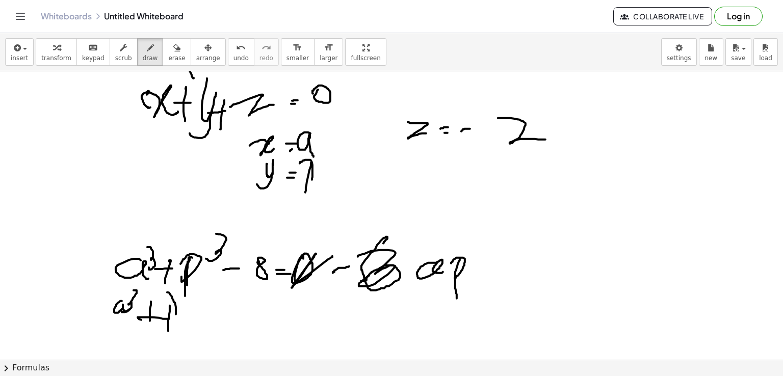
drag, startPoint x: 169, startPoint y: 293, endPoint x: 167, endPoint y: 318, distance: 25.1
click at [167, 318] on div at bounding box center [391, 241] width 783 height 643
drag, startPoint x: 193, startPoint y: 294, endPoint x: 186, endPoint y: 308, distance: 16.0
click at [186, 308] on div at bounding box center [391, 241] width 783 height 643
drag, startPoint x: 198, startPoint y: 318, endPoint x: 228, endPoint y: 316, distance: 29.6
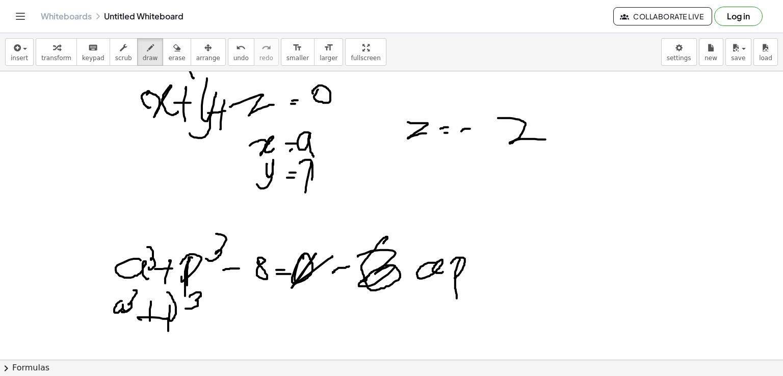
click at [219, 317] on div at bounding box center [391, 241] width 783 height 643
drag, startPoint x: 235, startPoint y: 308, endPoint x: 242, endPoint y: 316, distance: 10.1
click at [234, 310] on div at bounding box center [391, 241] width 783 height 643
drag, startPoint x: 267, startPoint y: 307, endPoint x: 266, endPoint y: 319, distance: 11.7
click at [267, 313] on div at bounding box center [391, 241] width 783 height 643
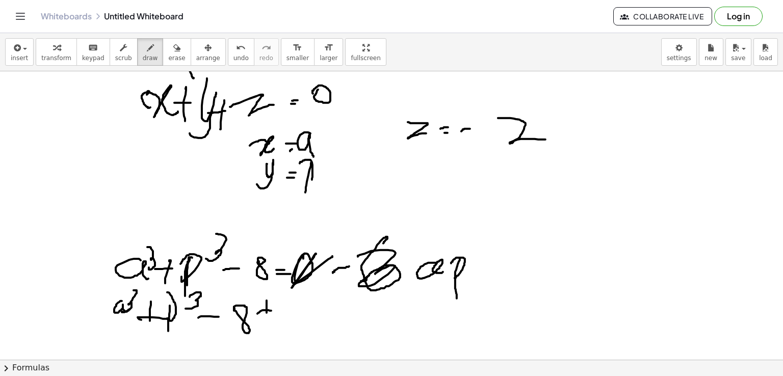
drag, startPoint x: 257, startPoint y: 314, endPoint x: 277, endPoint y: 310, distance: 19.6
click at [274, 311] on div at bounding box center [391, 241] width 783 height 643
drag, startPoint x: 285, startPoint y: 302, endPoint x: 280, endPoint y: 319, distance: 17.6
click at [277, 319] on div at bounding box center [391, 241] width 783 height 643
drag, startPoint x: 302, startPoint y: 308, endPoint x: 318, endPoint y: 311, distance: 16.5
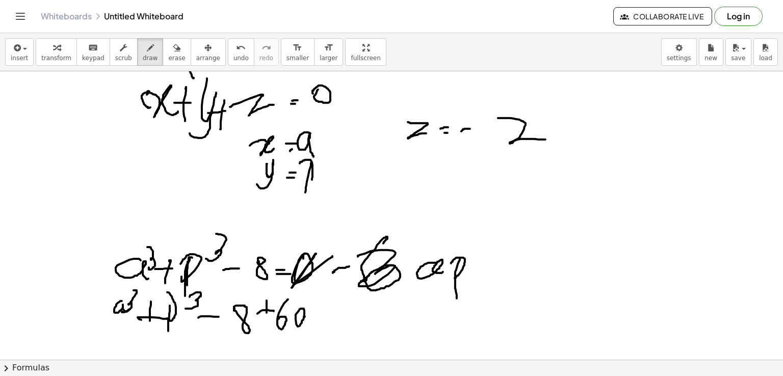
click at [314, 319] on div at bounding box center [391, 241] width 783 height 643
drag, startPoint x: 318, startPoint y: 310, endPoint x: 314, endPoint y: 321, distance: 10.8
click at [318, 332] on div at bounding box center [391, 241] width 783 height 643
drag, startPoint x: 319, startPoint y: 304, endPoint x: 317, endPoint y: 321, distance: 17.0
click at [316, 321] on div at bounding box center [391, 241] width 783 height 643
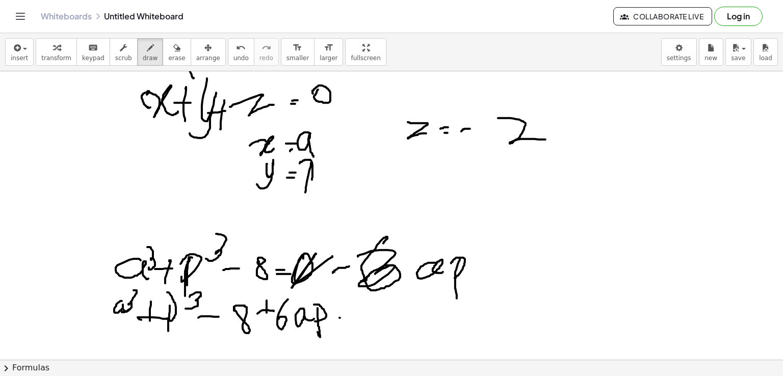
drag, startPoint x: 340, startPoint y: 318, endPoint x: 355, endPoint y: 318, distance: 14.8
click at [355, 317] on div at bounding box center [391, 241] width 783 height 643
drag, startPoint x: 340, startPoint y: 323, endPoint x: 357, endPoint y: 321, distance: 16.9
click at [356, 323] on div at bounding box center [391, 241] width 783 height 643
click at [365, 303] on div at bounding box center [391, 241] width 783 height 643
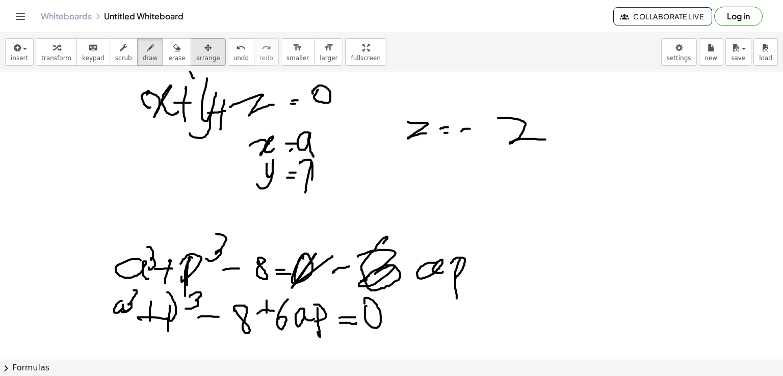
click at [196, 55] on span "arrange" at bounding box center [208, 58] width 24 height 7
click at [168, 52] on div "button" at bounding box center [176, 47] width 17 height 12
click at [168, 55] on span "erase" at bounding box center [176, 58] width 17 height 7
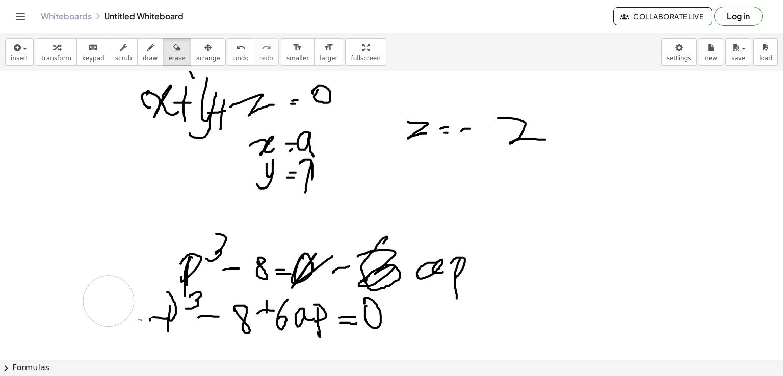
drag, startPoint x: 139, startPoint y: 286, endPoint x: 154, endPoint y: 313, distance: 30.4
click at [94, 315] on div at bounding box center [391, 241] width 783 height 643
drag, startPoint x: 239, startPoint y: 318, endPoint x: 163, endPoint y: 333, distance: 77.5
click at [156, 335] on div at bounding box center [391, 241] width 783 height 643
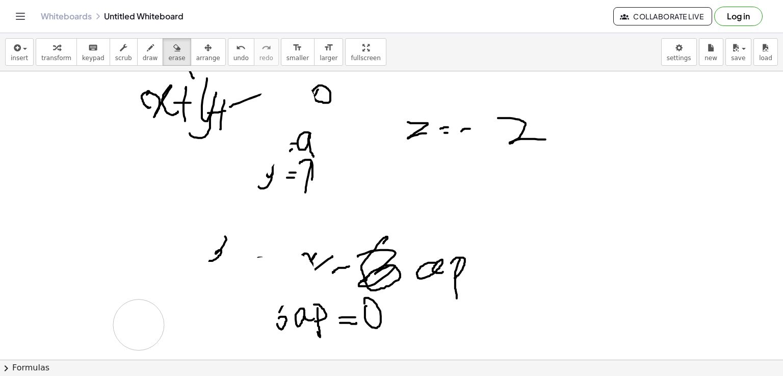
drag, startPoint x: 267, startPoint y: 282, endPoint x: 239, endPoint y: 281, distance: 28.1
click at [212, 325] on div at bounding box center [391, 241] width 783 height 643
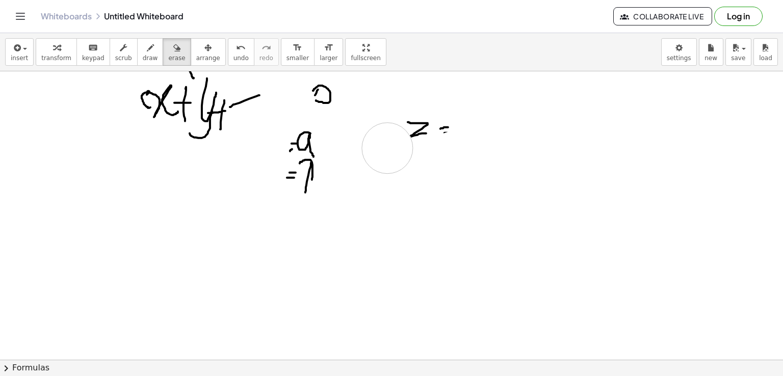
drag, startPoint x: 277, startPoint y: 319, endPoint x: 459, endPoint y: 125, distance: 265.8
click at [388, 137] on div at bounding box center [391, 241] width 783 height 643
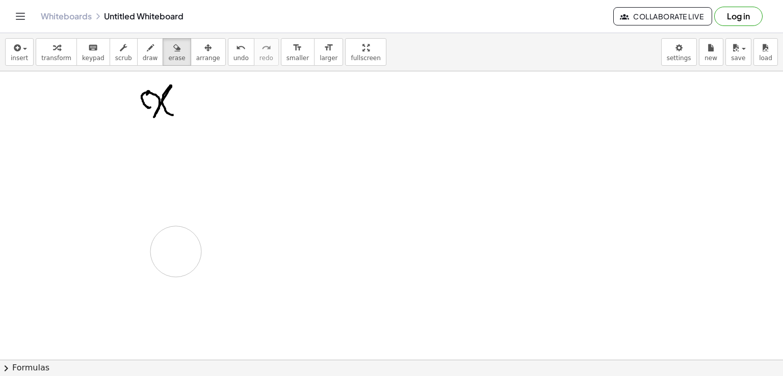
drag, startPoint x: 445, startPoint y: 129, endPoint x: 186, endPoint y: 35, distance: 275.6
click at [195, 95] on div at bounding box center [391, 241] width 783 height 643
click at [161, 76] on div at bounding box center [391, 241] width 783 height 643
drag, startPoint x: 161, startPoint y: 80, endPoint x: 285, endPoint y: 158, distance: 146.1
click at [155, 108] on div at bounding box center [391, 241] width 783 height 643
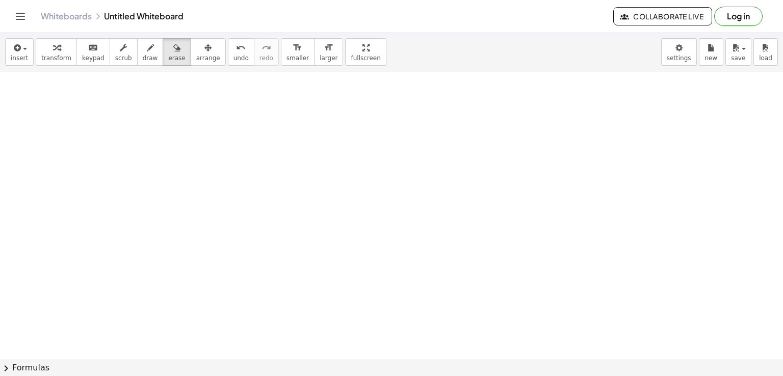
scroll to position [0, 0]
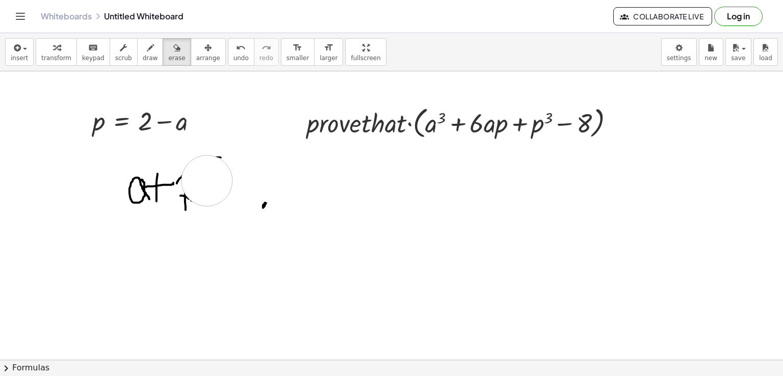
drag, startPoint x: 324, startPoint y: 196, endPoint x: 142, endPoint y: 166, distance: 183.9
drag, startPoint x: 115, startPoint y: 170, endPoint x: 223, endPoint y: 205, distance: 113.3
drag, startPoint x: 261, startPoint y: 205, endPoint x: 262, endPoint y: 194, distance: 11.2
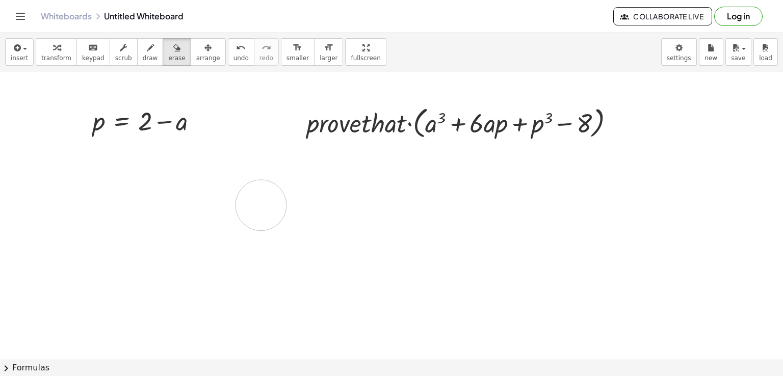
drag, startPoint x: 124, startPoint y: 125, endPoint x: 244, endPoint y: 127, distance: 119.3
click at [120, 53] on icon "button" at bounding box center [123, 48] width 7 height 12
drag, startPoint x: 143, startPoint y: 115, endPoint x: 164, endPoint y: 191, distance: 78.9
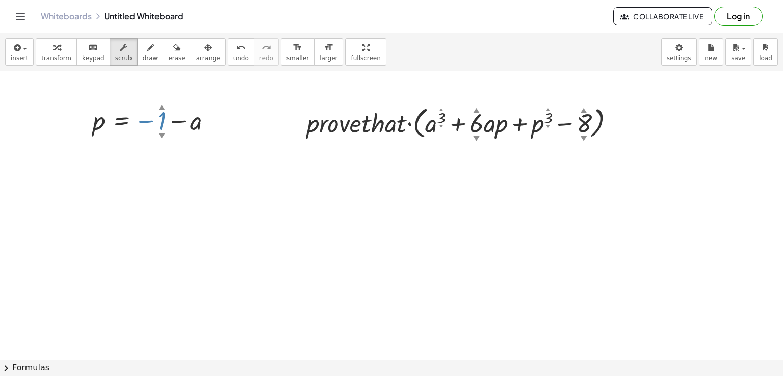
drag, startPoint x: 163, startPoint y: 215, endPoint x: 163, endPoint y: 227, distance: 12.2
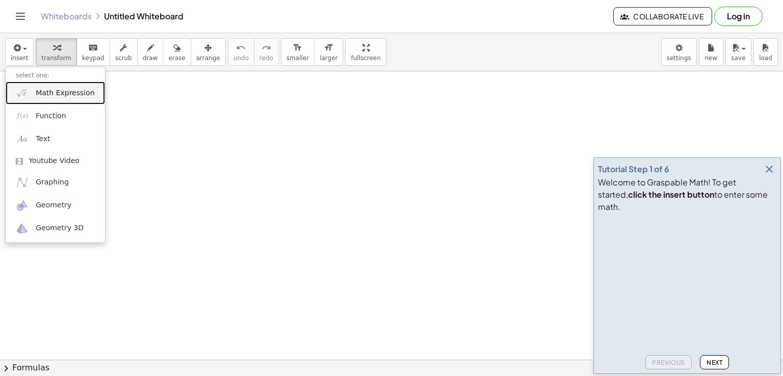
click at [36, 94] on span "Math Expression" at bounding box center [65, 93] width 59 height 10
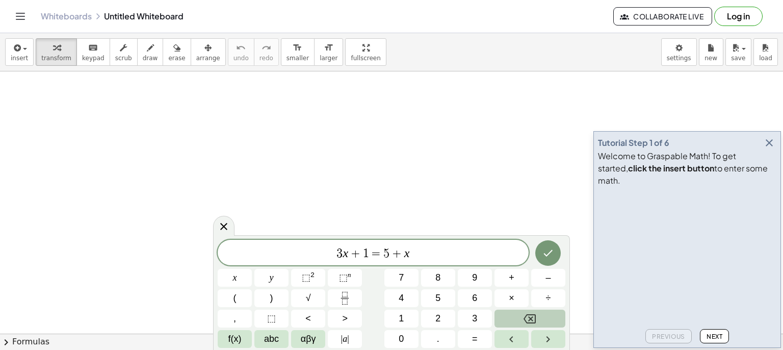
click at [543, 315] on button "Backspace" at bounding box center [529, 318] width 71 height 18
click at [546, 315] on button "Backspace" at bounding box center [529, 318] width 71 height 18
click at [546, 314] on button "Backspace" at bounding box center [529, 318] width 71 height 18
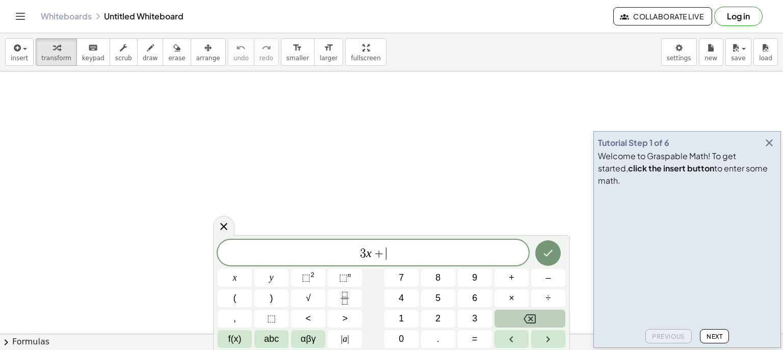
click at [547, 314] on button "Backspace" at bounding box center [529, 318] width 71 height 18
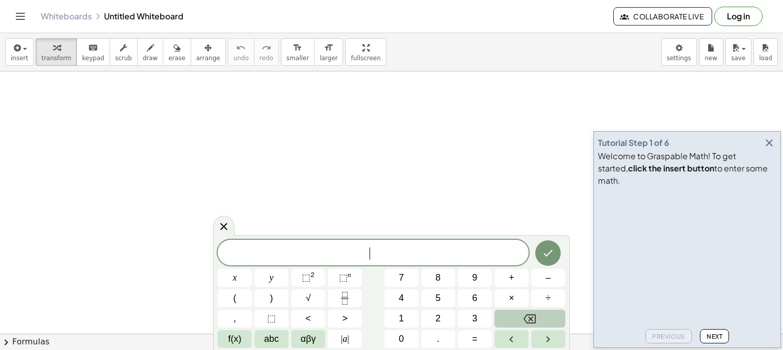
click at [547, 314] on button "Backspace" at bounding box center [529, 318] width 71 height 18
click at [441, 320] on button "2" at bounding box center [438, 318] width 34 height 18
click at [316, 294] on button "√" at bounding box center [308, 298] width 34 height 18
click at [435, 314] on span "2" at bounding box center [437, 318] width 5 height 14
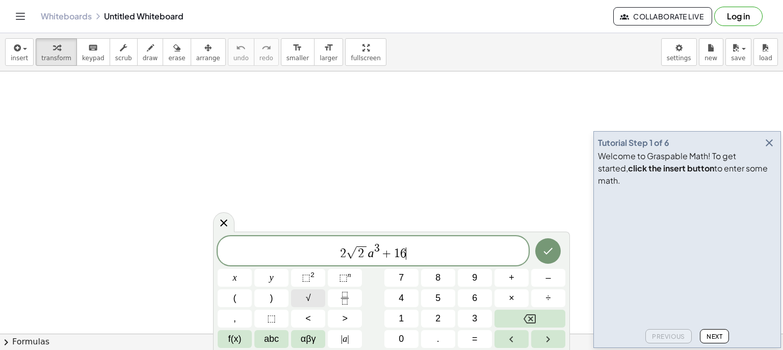
click at [313, 298] on button "√" at bounding box center [308, 298] width 34 height 18
click at [445, 320] on button "2" at bounding box center [438, 318] width 34 height 18
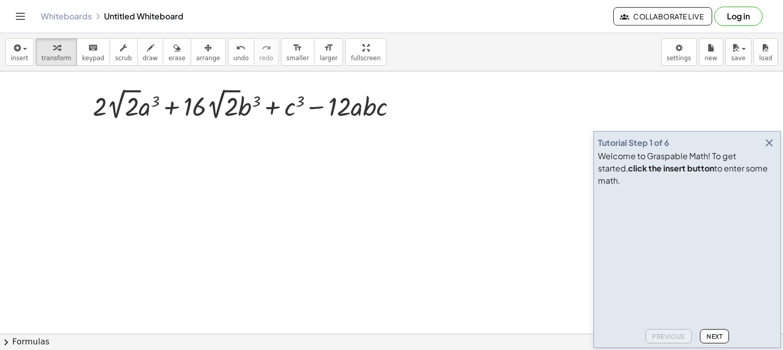
scroll to position [12, 0]
click at [146, 60] on button "draw" at bounding box center [150, 52] width 27 height 28
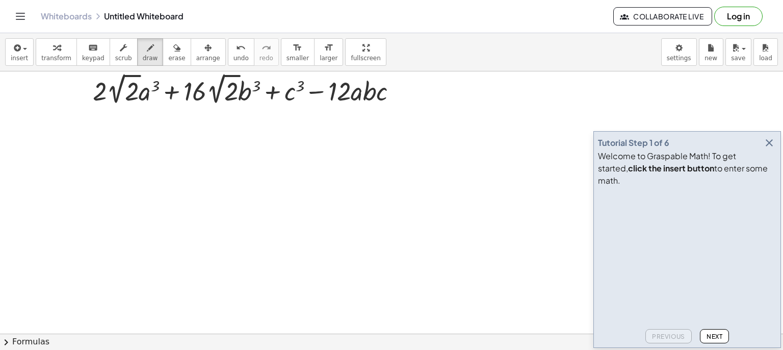
scroll to position [30, 0]
click at [770, 150] on button "button" at bounding box center [769, 143] width 14 height 14
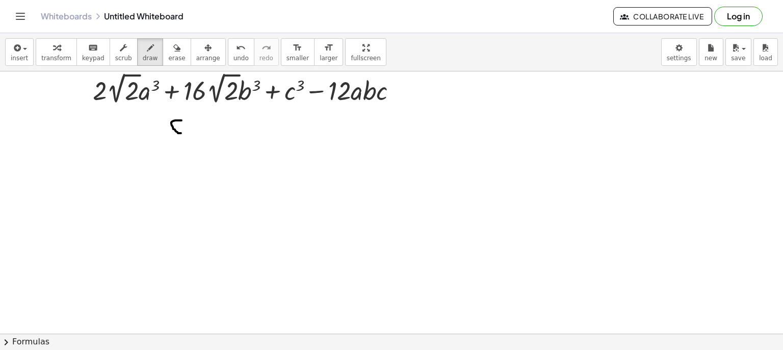
drag, startPoint x: 176, startPoint y: 120, endPoint x: 185, endPoint y: 120, distance: 8.2
click at [185, 122] on div at bounding box center [391, 303] width 783 height 524
drag, startPoint x: 181, startPoint y: 121, endPoint x: 189, endPoint y: 133, distance: 14.7
click at [189, 136] on div at bounding box center [391, 303] width 783 height 524
drag, startPoint x: 197, startPoint y: 126, endPoint x: 202, endPoint y: 125, distance: 5.2
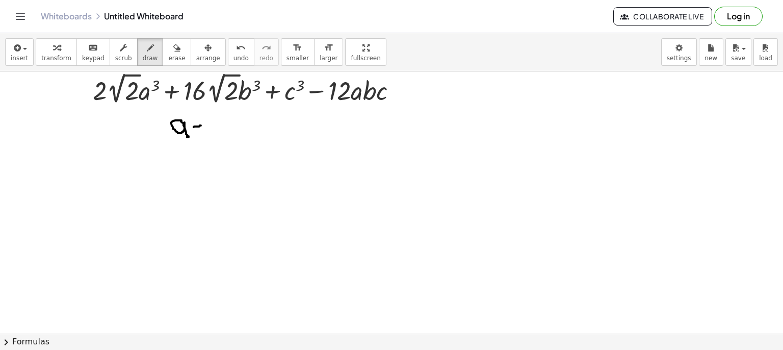
click at [202, 125] on div at bounding box center [391, 303] width 783 height 524
drag, startPoint x: 194, startPoint y: 131, endPoint x: 203, endPoint y: 131, distance: 9.2
click at [199, 131] on div at bounding box center [391, 303] width 783 height 524
drag, startPoint x: 194, startPoint y: 126, endPoint x: 202, endPoint y: 125, distance: 8.2
click at [202, 125] on div at bounding box center [391, 303] width 783 height 524
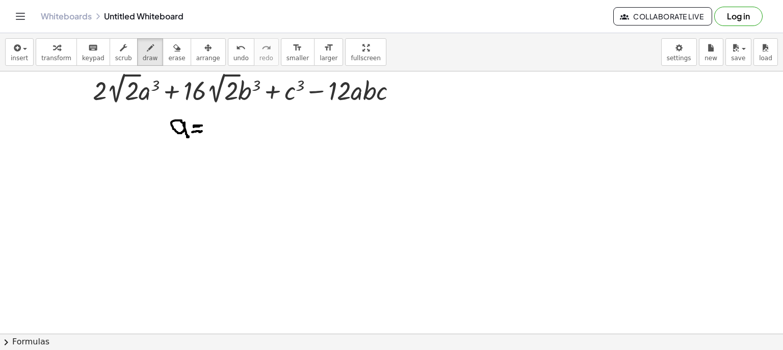
click at [203, 129] on div at bounding box center [391, 303] width 783 height 524
drag, startPoint x: 220, startPoint y: 127, endPoint x: 246, endPoint y: 111, distance: 31.1
click at [255, 105] on div at bounding box center [391, 303] width 783 height 524
click at [240, 118] on div at bounding box center [391, 303] width 783 height 524
drag, startPoint x: 185, startPoint y: 106, endPoint x: 189, endPoint y: 114, distance: 9.4
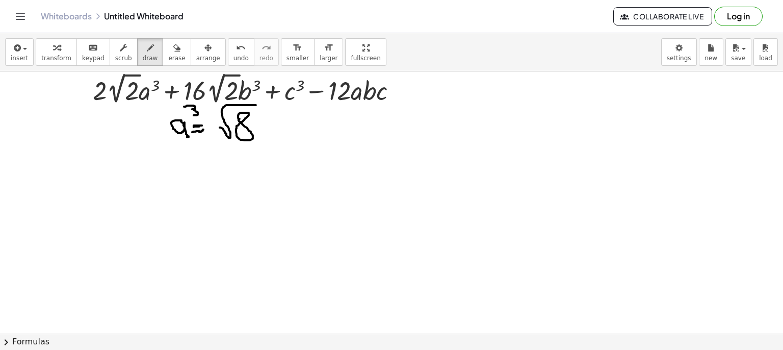
click at [189, 114] on div at bounding box center [391, 303] width 783 height 524
drag, startPoint x: 175, startPoint y: 158, endPoint x: 191, endPoint y: 171, distance: 19.9
click at [191, 171] on div at bounding box center [391, 303] width 783 height 524
click at [203, 162] on div at bounding box center [391, 303] width 783 height 524
drag, startPoint x: 195, startPoint y: 168, endPoint x: 201, endPoint y: 168, distance: 5.6
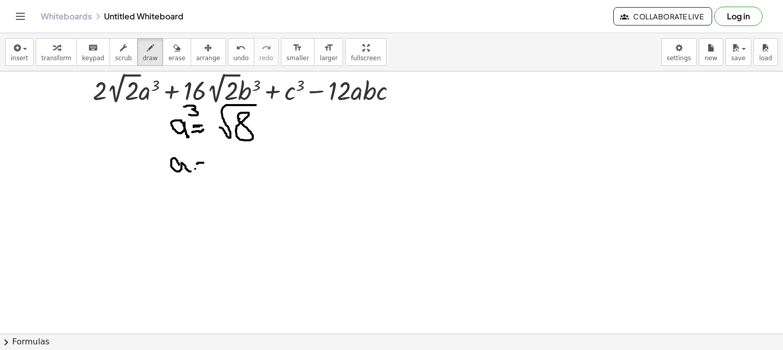
click at [199, 168] on div at bounding box center [391, 303] width 783 height 524
drag, startPoint x: 232, startPoint y: 143, endPoint x: 271, endPoint y: 111, distance: 49.9
click at [271, 110] on div at bounding box center [391, 303] width 783 height 524
drag, startPoint x: 216, startPoint y: 154, endPoint x: 255, endPoint y: 172, distance: 43.1
click at [256, 175] on div at bounding box center [391, 303] width 783 height 524
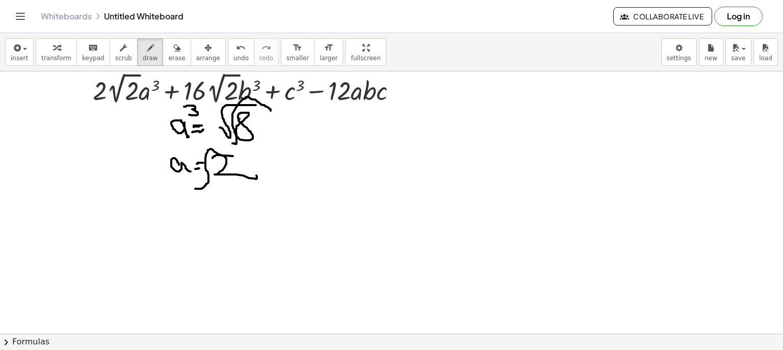
drag, startPoint x: 195, startPoint y: 188, endPoint x: 254, endPoint y: 158, distance: 66.6
click at [252, 158] on div at bounding box center [391, 303] width 783 height 524
drag, startPoint x: 335, startPoint y: 113, endPoint x: 330, endPoint y: 122, distance: 10.5
click at [331, 123] on div at bounding box center [391, 303] width 783 height 524
drag, startPoint x: 339, startPoint y: 115, endPoint x: 328, endPoint y: 127, distance: 15.5
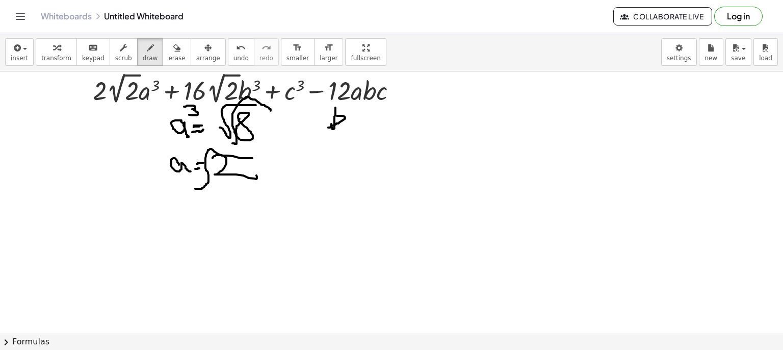
click at [328, 127] on div at bounding box center [391, 303] width 783 height 524
drag, startPoint x: 365, startPoint y: 125, endPoint x: 377, endPoint y: 124, distance: 11.7
click at [377, 124] on div at bounding box center [391, 303] width 783 height 524
drag, startPoint x: 365, startPoint y: 129, endPoint x: 379, endPoint y: 129, distance: 13.8
click at [371, 129] on div at bounding box center [391, 303] width 783 height 524
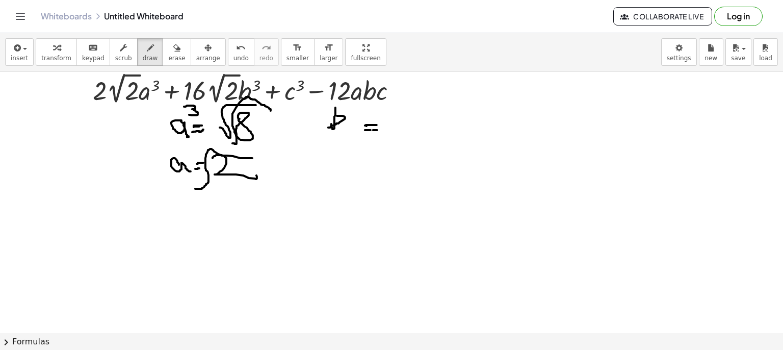
click at [377, 129] on div at bounding box center [391, 303] width 783 height 524
drag, startPoint x: 387, startPoint y: 129, endPoint x: 432, endPoint y: 116, distance: 47.3
click at [446, 113] on div at bounding box center [391, 303] width 783 height 524
drag, startPoint x: 420, startPoint y: 120, endPoint x: 414, endPoint y: 133, distance: 14.6
click at [414, 133] on div at bounding box center [391, 303] width 783 height 524
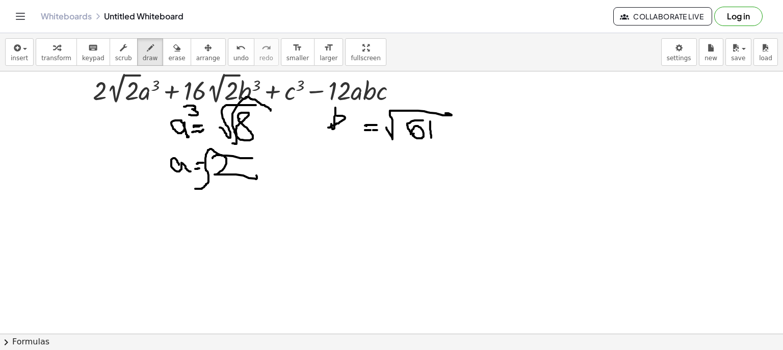
drag, startPoint x: 430, startPoint y: 121, endPoint x: 431, endPoint y: 137, distance: 16.3
click at [431, 137] on div at bounding box center [391, 303] width 783 height 524
drag, startPoint x: 436, startPoint y: 119, endPoint x: 428, endPoint y: 133, distance: 15.3
click at [447, 142] on div at bounding box center [391, 303] width 783 height 524
drag, startPoint x: 344, startPoint y: 105, endPoint x: 347, endPoint y: 115, distance: 10.8
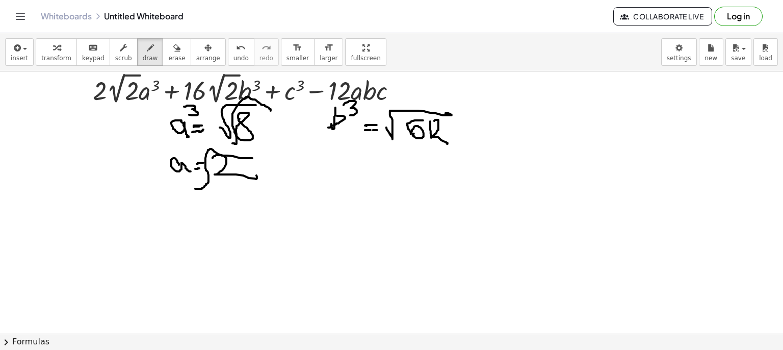
click at [347, 115] on div at bounding box center [391, 303] width 783 height 524
drag, startPoint x: 330, startPoint y: 158, endPoint x: 332, endPoint y: 190, distance: 32.7
click at [330, 190] on div at bounding box center [391, 303] width 783 height 524
drag, startPoint x: 367, startPoint y: 188, endPoint x: 373, endPoint y: 188, distance: 6.6
click at [372, 188] on div at bounding box center [391, 303] width 783 height 524
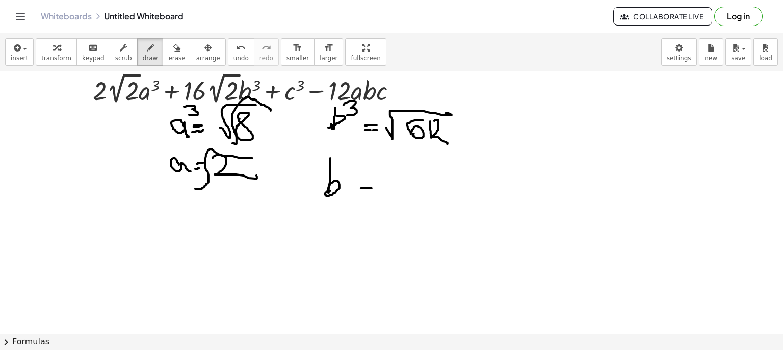
drag, startPoint x: 359, startPoint y: 194, endPoint x: 373, endPoint y: 192, distance: 13.5
click at [370, 192] on div at bounding box center [391, 303] width 783 height 524
drag, startPoint x: 405, startPoint y: 202, endPoint x: 429, endPoint y: 176, distance: 35.4
click at [432, 174] on div at bounding box center [391, 303] width 783 height 524
click at [422, 192] on div at bounding box center [391, 303] width 783 height 524
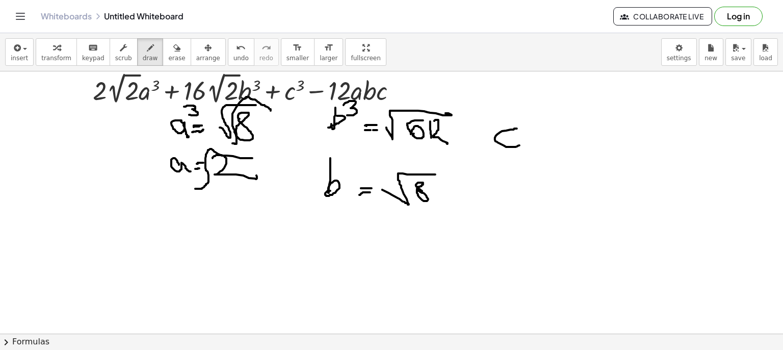
drag, startPoint x: 517, startPoint y: 128, endPoint x: 522, endPoint y: 138, distance: 10.9
click at [522, 143] on div at bounding box center [391, 303] width 783 height 524
drag, startPoint x: 519, startPoint y: 118, endPoint x: 525, endPoint y: 129, distance: 12.8
click at [525, 126] on div at bounding box center [391, 303] width 783 height 524
drag, startPoint x: 531, startPoint y: 126, endPoint x: 522, endPoint y: 131, distance: 9.6
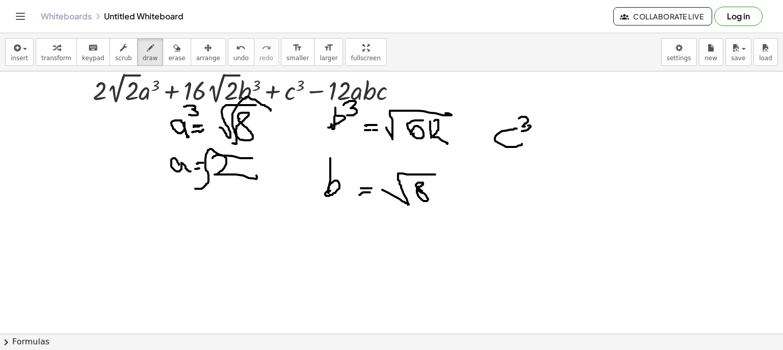
click at [522, 131] on div at bounding box center [391, 303] width 783 height 524
click at [549, 143] on div at bounding box center [391, 303] width 783 height 524
drag, startPoint x: 536, startPoint y: 149, endPoint x: 547, endPoint y: 151, distance: 10.9
click at [547, 151] on div at bounding box center [391, 303] width 783 height 524
drag, startPoint x: 565, startPoint y: 139, endPoint x: 568, endPoint y: 153, distance: 14.1
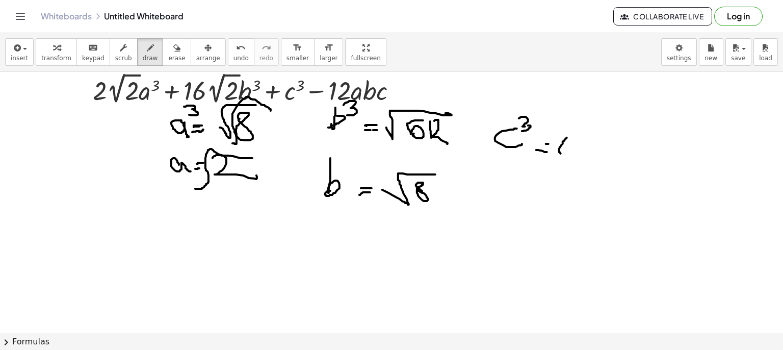
click at [564, 154] on div at bounding box center [391, 303] width 783 height 524
drag, startPoint x: 578, startPoint y: 133, endPoint x: 565, endPoint y: 155, distance: 25.8
click at [569, 153] on div at bounding box center [391, 303] width 783 height 524
drag, startPoint x: 550, startPoint y: 183, endPoint x: 557, endPoint y: 188, distance: 8.5
click at [556, 189] on div at bounding box center [391, 303] width 783 height 524
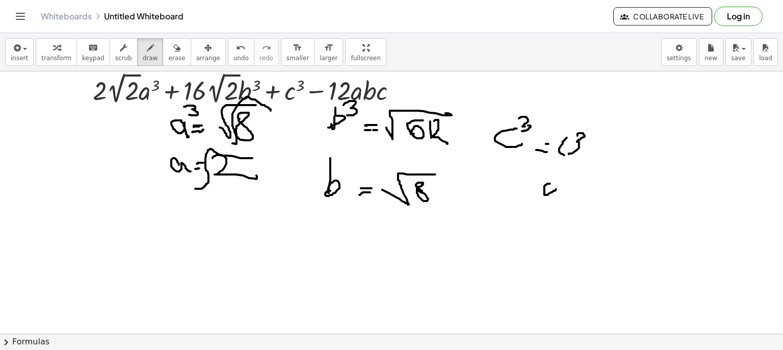
drag, startPoint x: 562, startPoint y: 187, endPoint x: 568, endPoint y: 187, distance: 6.6
click at [568, 187] on div at bounding box center [391, 303] width 783 height 524
drag, startPoint x: 558, startPoint y: 193, endPoint x: 569, endPoint y: 190, distance: 11.6
click at [563, 192] on div at bounding box center [391, 303] width 783 height 524
drag, startPoint x: 588, startPoint y: 186, endPoint x: 586, endPoint y: 197, distance: 11.4
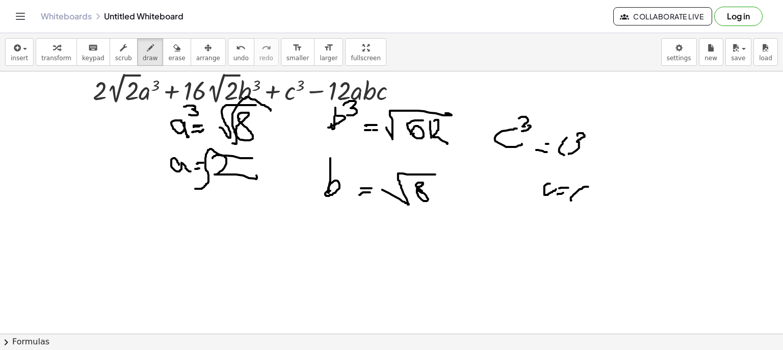
click at [577, 197] on div at bounding box center [391, 303] width 783 height 524
drag, startPoint x: 131, startPoint y: 252, endPoint x: 138, endPoint y: 252, distance: 7.6
click at [138, 252] on div at bounding box center [391, 303] width 783 height 524
drag, startPoint x: 149, startPoint y: 243, endPoint x: 150, endPoint y: 257, distance: 13.8
click at [150, 255] on div at bounding box center [391, 303] width 783 height 524
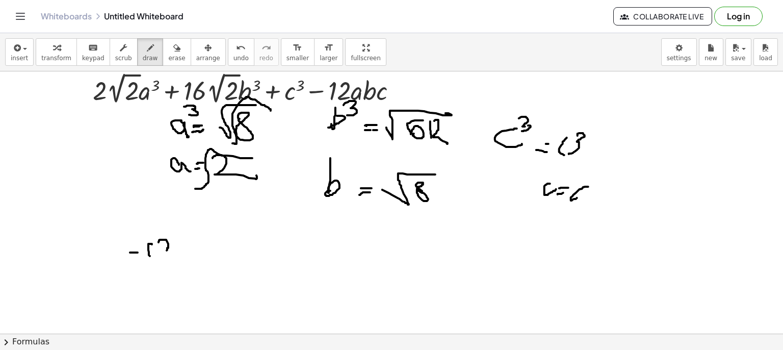
drag, startPoint x: 162, startPoint y: 239, endPoint x: 165, endPoint y: 254, distance: 15.0
click at [165, 254] on div at bounding box center [391, 303] width 783 height 524
drag, startPoint x: 135, startPoint y: 248, endPoint x: 161, endPoint y: 253, distance: 27.1
click at [160, 252] on div at bounding box center [391, 303] width 783 height 524
drag, startPoint x: 161, startPoint y: 241, endPoint x: 165, endPoint y: 250, distance: 10.0
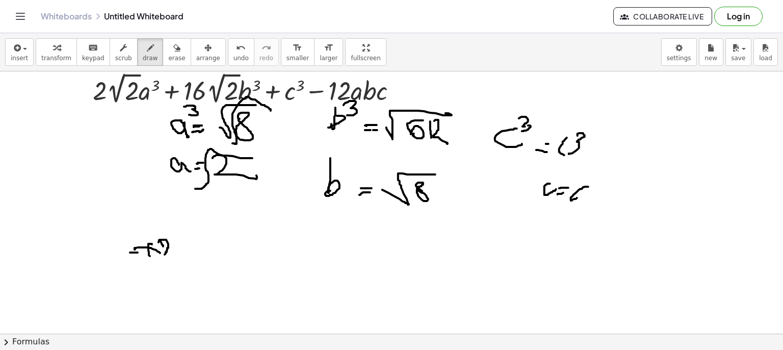
click at [165, 250] on div at bounding box center [391, 303] width 783 height 524
drag, startPoint x: 273, startPoint y: 169, endPoint x: 285, endPoint y: 178, distance: 15.3
click at [283, 178] on div at bounding box center [391, 303] width 783 height 524
drag, startPoint x: 438, startPoint y: 166, endPoint x: 454, endPoint y: 198, distance: 36.5
click at [446, 209] on div at bounding box center [391, 303] width 783 height 524
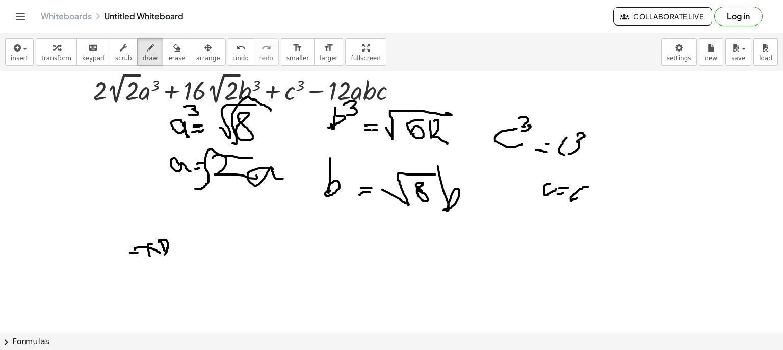
click at [478, 98] on div at bounding box center [391, 303] width 783 height 524
drag, startPoint x: 266, startPoint y: 123, endPoint x: 282, endPoint y: 127, distance: 16.3
click at [282, 129] on div at bounding box center [391, 303] width 783 height 524
drag, startPoint x: 466, startPoint y: 126, endPoint x: 478, endPoint y: 131, distance: 13.1
click at [474, 138] on div at bounding box center [391, 303] width 783 height 524
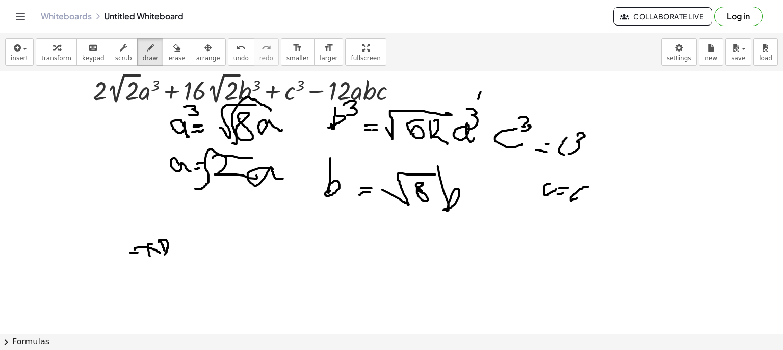
drag, startPoint x: 474, startPoint y: 109, endPoint x: 462, endPoint y: 121, distance: 16.9
click at [463, 123] on div at bounding box center [391, 303] width 783 height 524
drag, startPoint x: 289, startPoint y: 105, endPoint x: 278, endPoint y: 120, distance: 18.3
click at [278, 120] on div at bounding box center [391, 303] width 783 height 524
drag, startPoint x: 167, startPoint y: 242, endPoint x: 155, endPoint y: 250, distance: 14.4
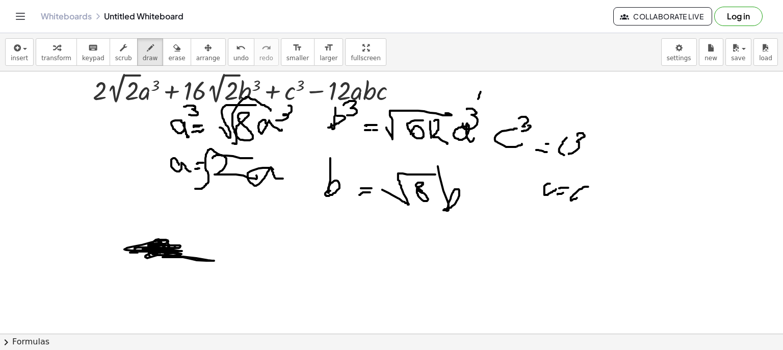
click at [155, 250] on div at bounding box center [391, 303] width 783 height 524
click at [15, 57] on span "insert" at bounding box center [19, 58] width 17 height 7
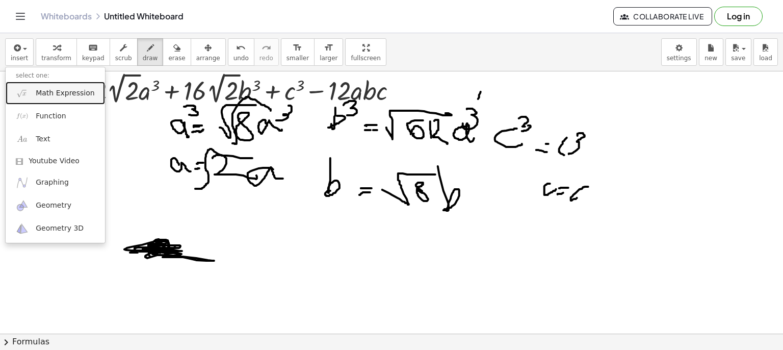
click at [45, 91] on span "Math Expression" at bounding box center [65, 93] width 59 height 10
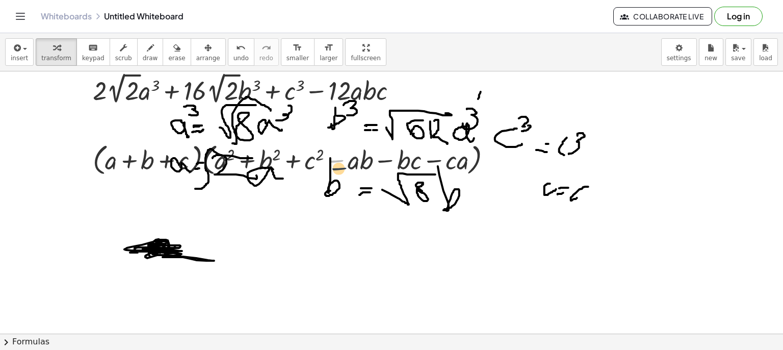
drag, startPoint x: 340, startPoint y: 155, endPoint x: 343, endPoint y: 174, distance: 19.2
click at [343, 172] on div at bounding box center [296, 159] width 417 height 39
drag, startPoint x: 204, startPoint y: 240, endPoint x: 212, endPoint y: 240, distance: 7.6
click at [213, 239] on div at bounding box center [391, 303] width 783 height 524
drag, startPoint x: 211, startPoint y: 242, endPoint x: 182, endPoint y: 186, distance: 63.4
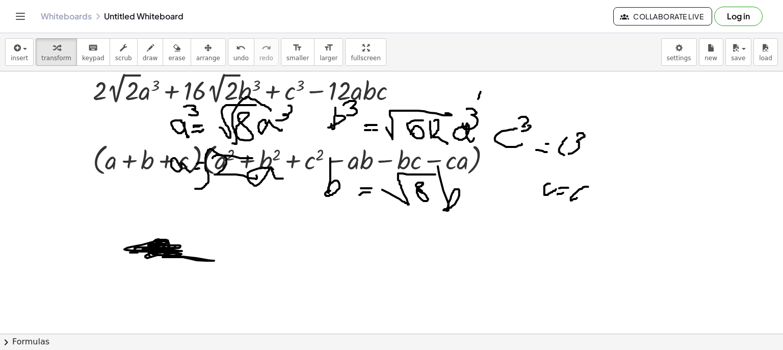
click at [222, 252] on div at bounding box center [391, 303] width 783 height 524
click at [143, 60] on span "draw" at bounding box center [150, 58] width 15 height 7
drag, startPoint x: 224, startPoint y: 230, endPoint x: 259, endPoint y: 215, distance: 38.4
click at [261, 215] on div at bounding box center [391, 303] width 783 height 524
drag, startPoint x: 243, startPoint y: 229, endPoint x: 268, endPoint y: 235, distance: 25.7
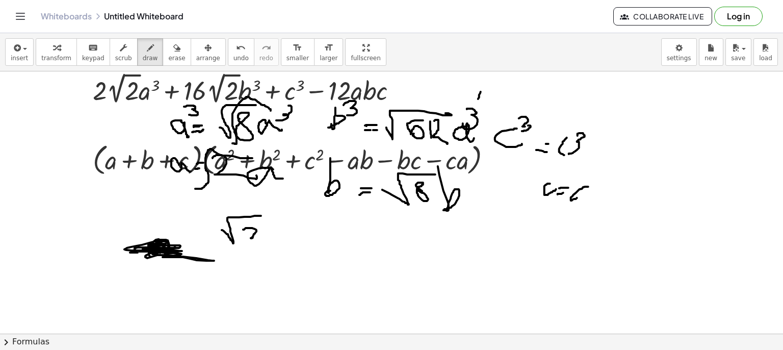
click at [267, 235] on div at bounding box center [391, 303] width 783 height 524
drag, startPoint x: 279, startPoint y: 225, endPoint x: 304, endPoint y: 245, distance: 32.2
click at [303, 247] on div at bounding box center [391, 303] width 783 height 524
drag, startPoint x: 307, startPoint y: 235, endPoint x: 312, endPoint y: 248, distance: 14.5
click at [312, 248] on div at bounding box center [391, 303] width 783 height 524
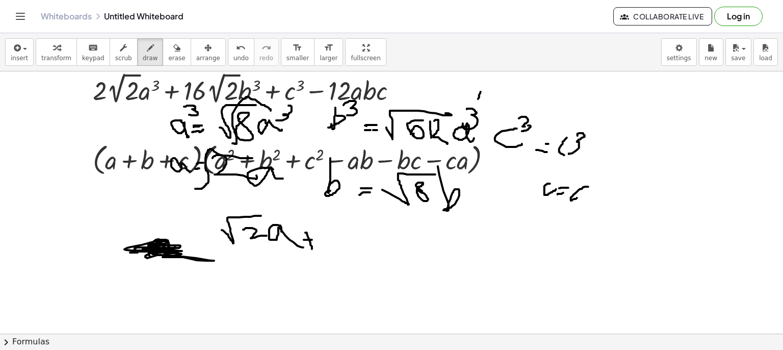
drag, startPoint x: 304, startPoint y: 239, endPoint x: 312, endPoint y: 239, distance: 8.2
click at [312, 239] on div at bounding box center [391, 303] width 783 height 524
drag, startPoint x: 319, startPoint y: 238, endPoint x: 353, endPoint y: 215, distance: 41.1
click at [353, 215] on div at bounding box center [391, 303] width 783 height 524
drag, startPoint x: 339, startPoint y: 234, endPoint x: 350, endPoint y: 236, distance: 11.4
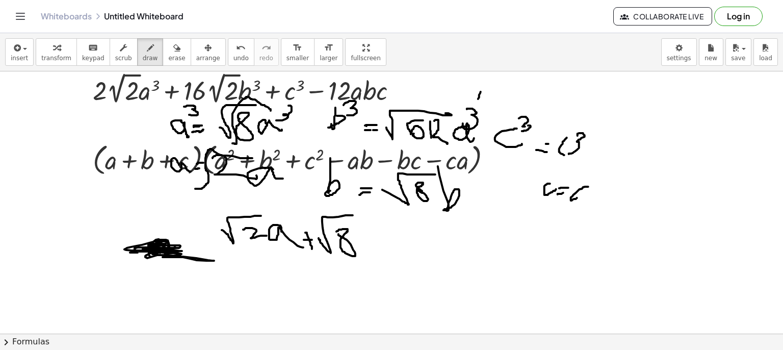
click at [349, 236] on div at bounding box center [391, 303] width 783 height 524
drag, startPoint x: 356, startPoint y: 224, endPoint x: 358, endPoint y: 249, distance: 25.6
click at [358, 249] on div at bounding box center [391, 303] width 783 height 524
drag, startPoint x: 397, startPoint y: 244, endPoint x: 398, endPoint y: 266, distance: 21.4
click at [398, 265] on div at bounding box center [391, 303] width 783 height 524
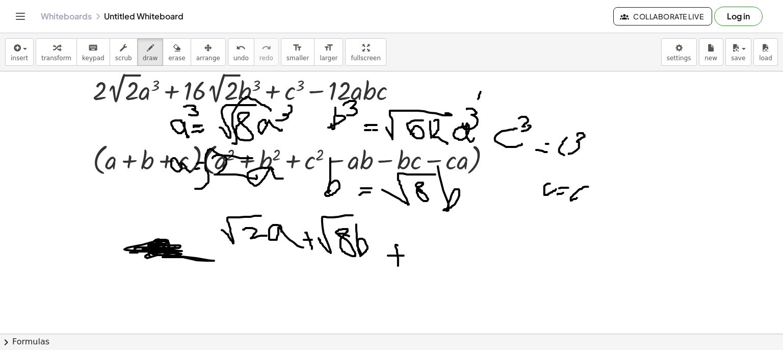
drag, startPoint x: 388, startPoint y: 255, endPoint x: 407, endPoint y: 254, distance: 18.9
click at [407, 255] on div at bounding box center [391, 303] width 783 height 524
drag, startPoint x: 422, startPoint y: 250, endPoint x: 426, endPoint y: 260, distance: 11.0
click at [426, 260] on div at bounding box center [391, 303] width 783 height 524
drag, startPoint x: 215, startPoint y: 188, endPoint x: 236, endPoint y: 264, distance: 78.2
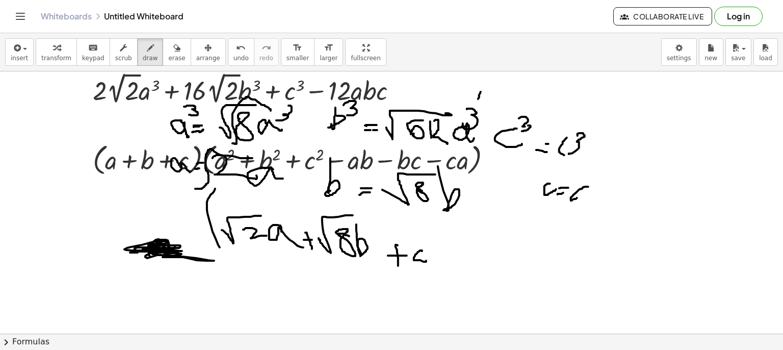
click at [235, 266] on div at bounding box center [391, 303] width 783 height 524
drag, startPoint x: 422, startPoint y: 214, endPoint x: 428, endPoint y: 262, distance: 47.8
click at [428, 258] on div at bounding box center [391, 303] width 783 height 524
drag, startPoint x: 459, startPoint y: 214, endPoint x: 464, endPoint y: 278, distance: 64.4
click at [464, 278] on div at bounding box center [391, 303] width 783 height 524
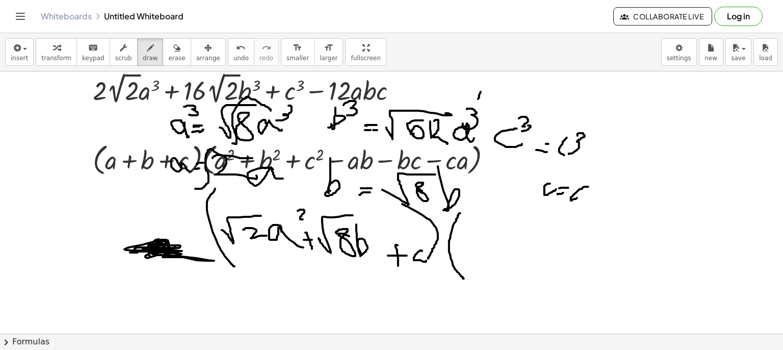
drag, startPoint x: 298, startPoint y: 210, endPoint x: 307, endPoint y: 219, distance: 12.6
click at [306, 219] on div at bounding box center [391, 303] width 783 height 524
click at [168, 49] on div "button" at bounding box center [176, 47] width 17 height 12
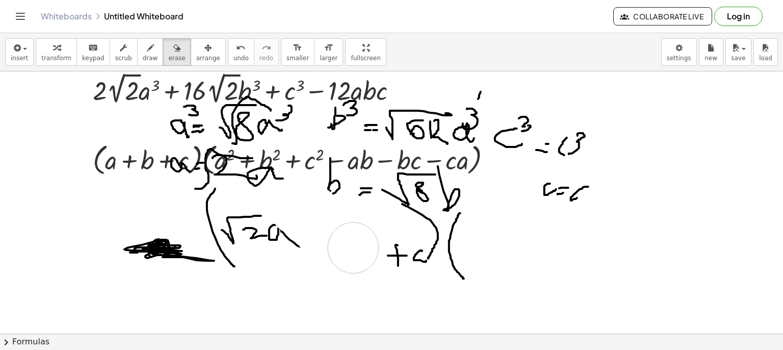
drag, startPoint x: 296, startPoint y: 209, endPoint x: 353, endPoint y: 247, distance: 69.4
click at [353, 247] on div at bounding box center [391, 303] width 783 height 524
click at [143, 59] on span "draw" at bounding box center [150, 58] width 15 height 7
drag, startPoint x: 310, startPoint y: 233, endPoint x: 310, endPoint y: 245, distance: 11.7
click at [312, 246] on div at bounding box center [391, 303] width 783 height 524
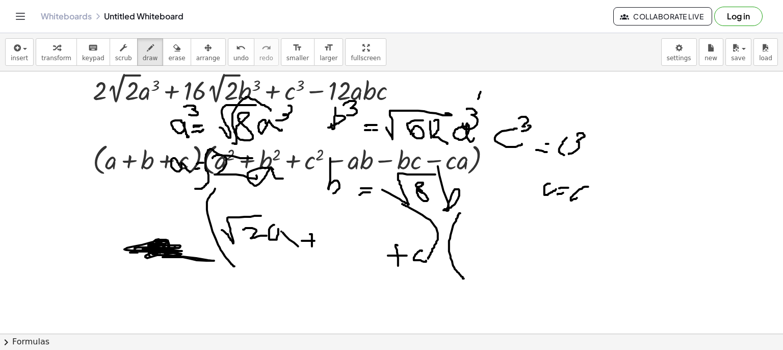
drag, startPoint x: 302, startPoint y: 240, endPoint x: 315, endPoint y: 240, distance: 12.7
click at [315, 240] on div at bounding box center [391, 303] width 783 height 524
drag, startPoint x: 324, startPoint y: 233, endPoint x: 331, endPoint y: 246, distance: 15.1
click at [331, 249] on div at bounding box center [391, 303] width 783 height 524
drag, startPoint x: 330, startPoint y: 247, endPoint x: 358, endPoint y: 232, distance: 31.5
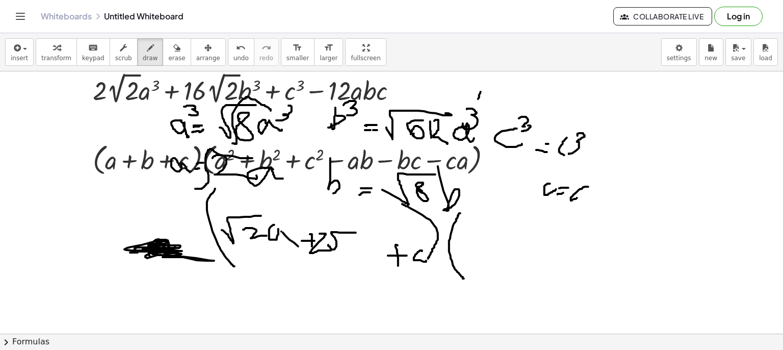
click at [358, 232] on div at bounding box center [391, 303] width 783 height 524
drag, startPoint x: 343, startPoint y: 244, endPoint x: 357, endPoint y: 250, distance: 15.7
click at [356, 250] on div at bounding box center [391, 303] width 783 height 524
drag, startPoint x: 361, startPoint y: 225, endPoint x: 355, endPoint y: 255, distance: 31.2
click at [355, 255] on div at bounding box center [391, 303] width 783 height 524
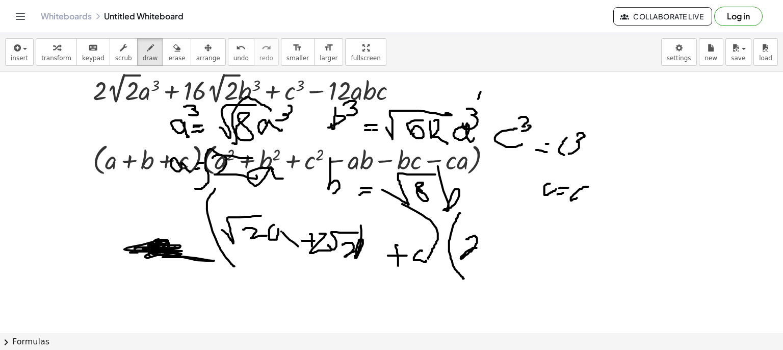
drag, startPoint x: 466, startPoint y: 239, endPoint x: 482, endPoint y: 248, distance: 18.5
click at [480, 248] on div at bounding box center [391, 303] width 783 height 524
drag, startPoint x: 502, startPoint y: 235, endPoint x: 509, endPoint y: 238, distance: 8.2
click at [510, 245] on div at bounding box center [391, 303] width 783 height 524
drag, startPoint x: 510, startPoint y: 221, endPoint x: 516, endPoint y: 236, distance: 16.3
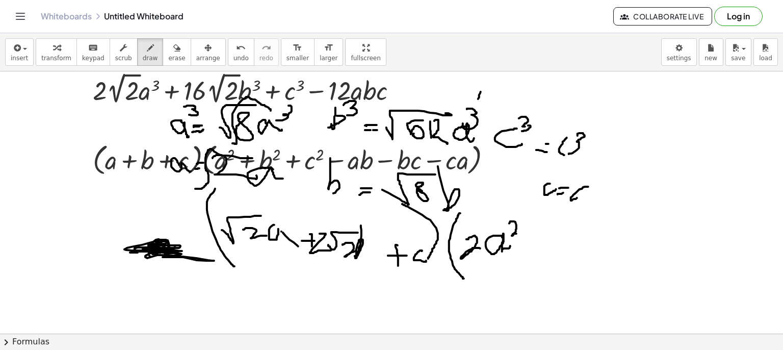
click at [519, 233] on div at bounding box center [391, 303] width 783 height 524
drag, startPoint x: 522, startPoint y: 242, endPoint x: 520, endPoint y: 252, distance: 10.2
click at [520, 252] on div at bounding box center [391, 303] width 783 height 524
drag, startPoint x: 516, startPoint y: 247, endPoint x: 527, endPoint y: 247, distance: 10.7
click at [527, 247] on div at bounding box center [391, 303] width 783 height 524
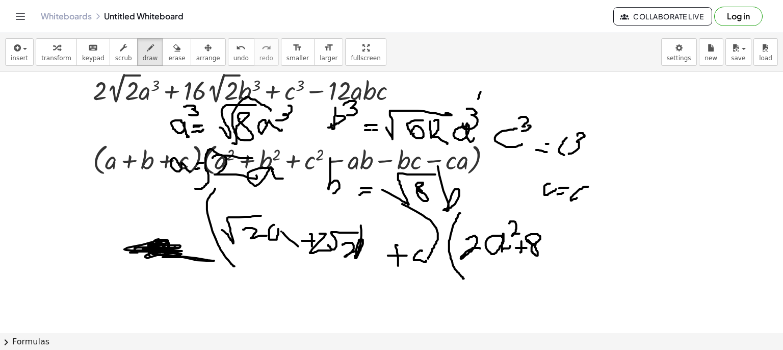
drag, startPoint x: 527, startPoint y: 240, endPoint x: 536, endPoint y: 244, distance: 10.0
click at [536, 244] on div at bounding box center [391, 303] width 783 height 524
drag, startPoint x: 544, startPoint y: 222, endPoint x: 542, endPoint y: 258, distance: 36.3
click at [542, 258] on div at bounding box center [391, 303] width 783 height 524
drag, startPoint x: 558, startPoint y: 221, endPoint x: 572, endPoint y: 227, distance: 16.2
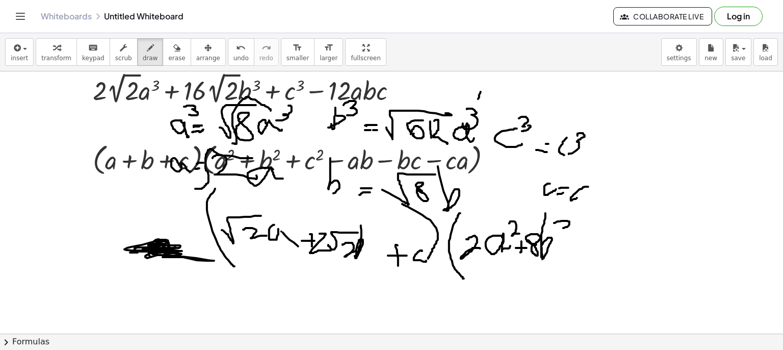
click at [571, 227] on div at bounding box center [391, 303] width 783 height 524
drag
click at [562, 267] on div at bounding box center [391, 303] width 783 height 524
click at [567, 254] on div at bounding box center [391, 303] width 783 height 524
click at [582, 257] on div at bounding box center [391, 303] width 783 height 524
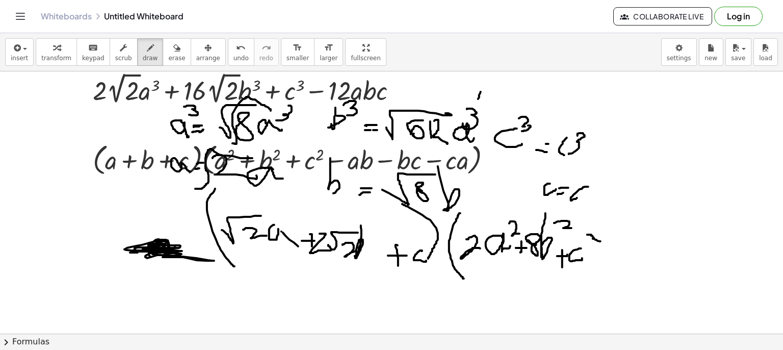
click at [601, 241] on div at bounding box center [391, 303] width 783 height 524
drag, startPoint x: 592, startPoint y: 233, endPoint x: 606, endPoint y: 242, distance: 16.5
click at [606, 242] on div at bounding box center [391, 303] width 783 height 524
drag, startPoint x: 600, startPoint y: 254, endPoint x: 614, endPoint y: 254, distance: 14.3
click at [614, 254] on div at bounding box center [391, 303] width 783 height 524
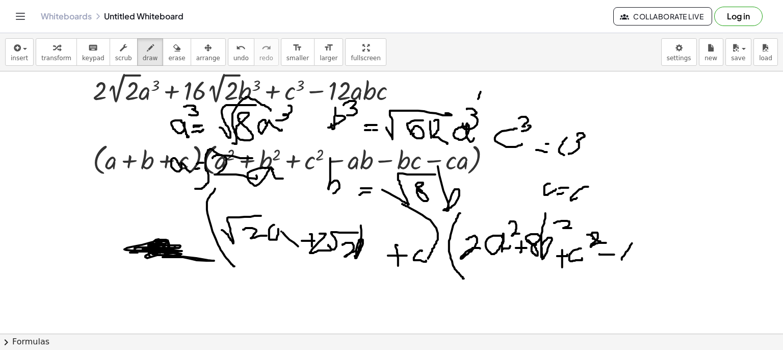
drag, startPoint x: 630, startPoint y: 246, endPoint x: 642, endPoint y: 258, distance: 17.3
click at [641, 258] on div at bounding box center [391, 303] width 783 height 524
click at [638, 266] on div at bounding box center [391, 303] width 783 height 524
drag, startPoint x: 657, startPoint y: 248, endPoint x: 669, endPoint y: 248, distance: 11.7
click at [665, 255] on div at bounding box center [391, 303] width 783 height 524
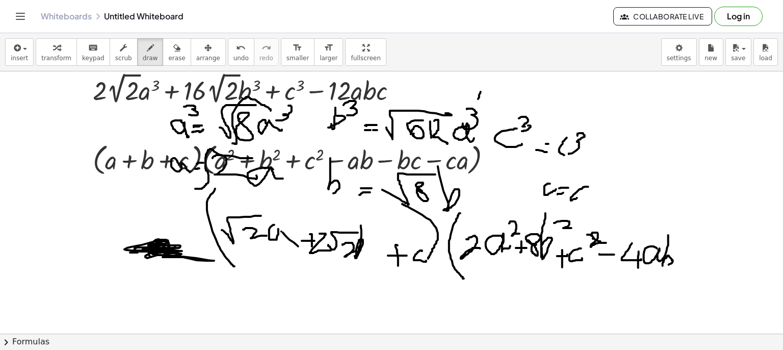
drag, startPoint x: 668, startPoint y: 239, endPoint x: 664, endPoint y: 266, distance: 27.3
click at [664, 266] on div at bounding box center [391, 303] width 783 height 524
drag, startPoint x: 694, startPoint y: 259, endPoint x: 706, endPoint y: 259, distance: 11.2
click at [704, 259] on div at bounding box center [391, 303] width 783 height 524
drag, startPoint x: 707, startPoint y: 249, endPoint x: 728, endPoint y: 259, distance: 23.3
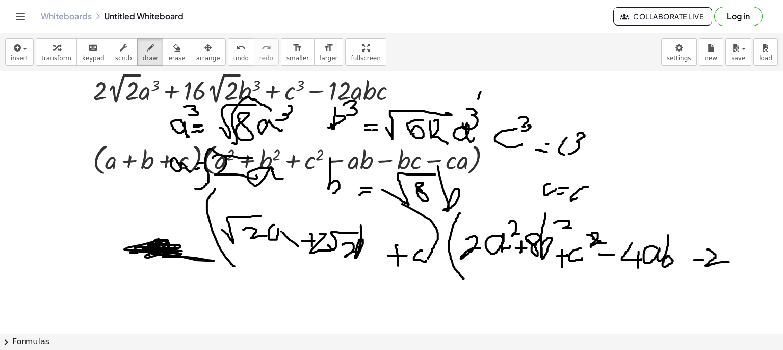
click at [728, 260] on div at bounding box center [391, 303] width 783 height 524
drag, startPoint x: 727, startPoint y: 262, endPoint x: 742, endPoint y: 251, distance: 18.3
click at [742, 251] on div at bounding box center [391, 303] width 783 height 524
drag, startPoint x: 737, startPoint y: 257, endPoint x: 744, endPoint y: 266, distance: 10.8
click at [744, 267] on div at bounding box center [391, 303] width 783 height 524
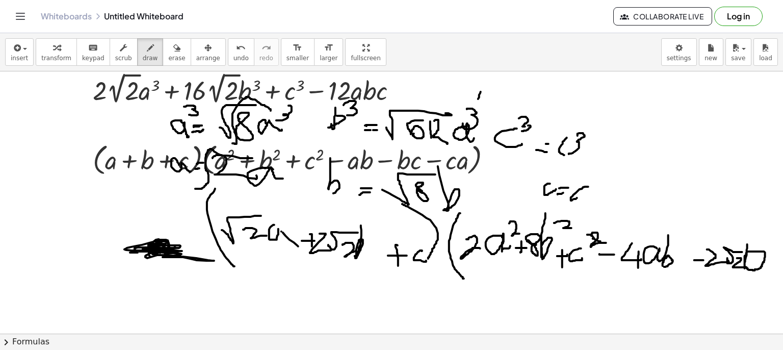
drag, startPoint x: 747, startPoint y: 245, endPoint x: 746, endPoint y: 266, distance: 20.4
click at [745, 266] on div at bounding box center [391, 303] width 783 height 524
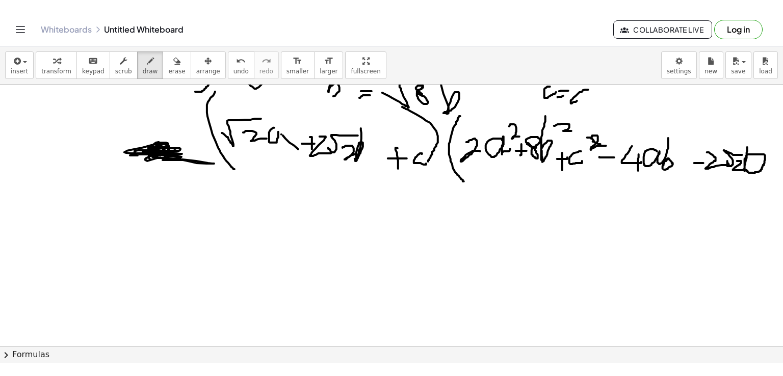
scroll to position [80, 0]
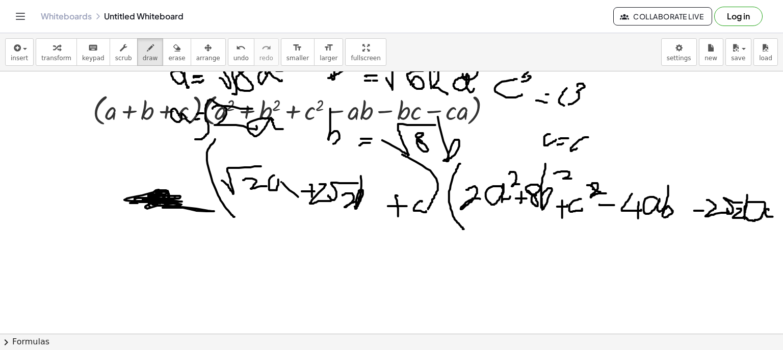
drag, startPoint x: 769, startPoint y: 210, endPoint x: 773, endPoint y: 216, distance: 7.8
click at [773, 216] on div at bounding box center [391, 254] width 783 height 524
click at [642, 251] on div at bounding box center [391, 254] width 783 height 524
click at [685, 251] on div at bounding box center [391, 254] width 783 height 524
click at [705, 271] on div at bounding box center [391, 254] width 783 height 524
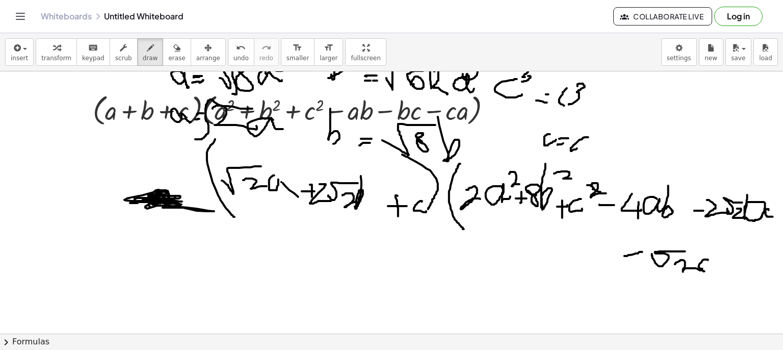
click at [707, 266] on div at bounding box center [391, 254] width 783 height 524
click at [713, 259] on div at bounding box center [391, 254] width 783 height 524
click at [722, 270] on div at bounding box center [391, 254] width 783 height 524
click at [738, 269] on div at bounding box center [391, 254] width 783 height 524
click at [750, 279] on div at bounding box center [391, 254] width 783 height 524
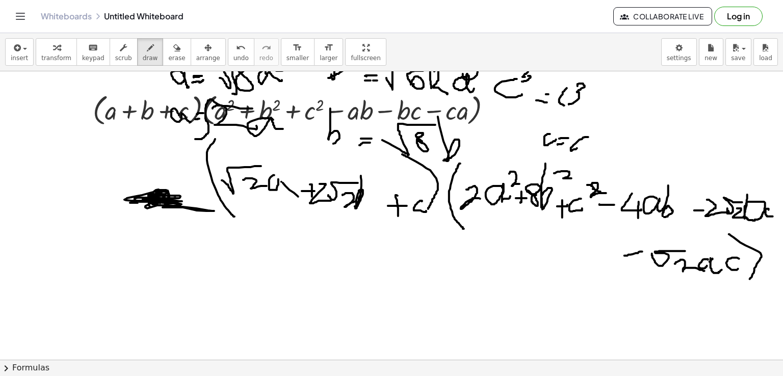
click at [286, 184] on div at bounding box center [391, 280] width 783 height 577
click at [173, 51] on icon "button" at bounding box center [176, 48] width 7 height 12
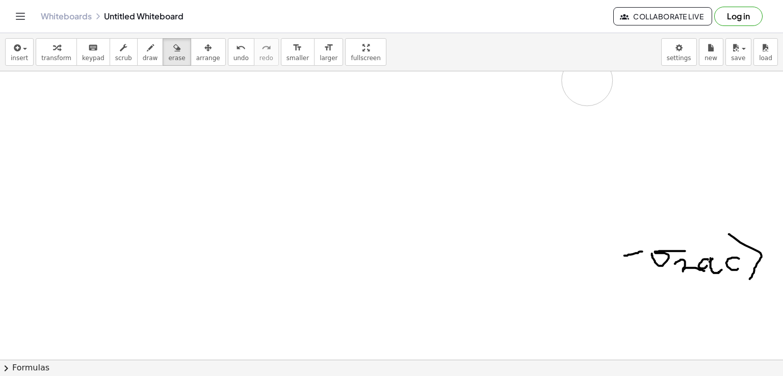
drag, startPoint x: 93, startPoint y: 106, endPoint x: 602, endPoint y: 90, distance: 509.5
click at [602, 90] on div at bounding box center [391, 280] width 783 height 577
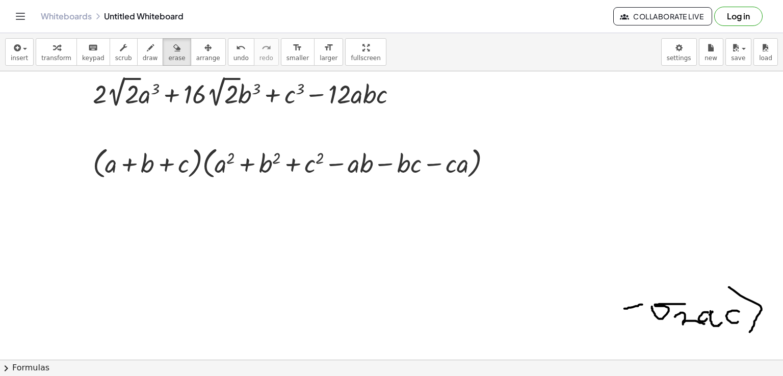
scroll to position [0, 0]
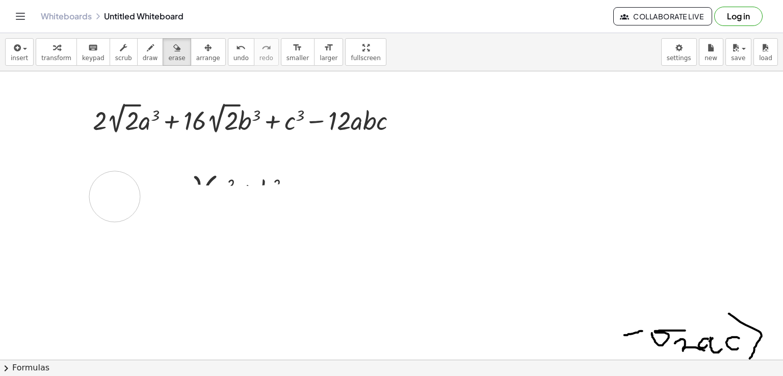
drag, startPoint x: 494, startPoint y: 196, endPoint x: 127, endPoint y: 194, distance: 366.5
click at [121, 194] on div at bounding box center [391, 359] width 783 height 577
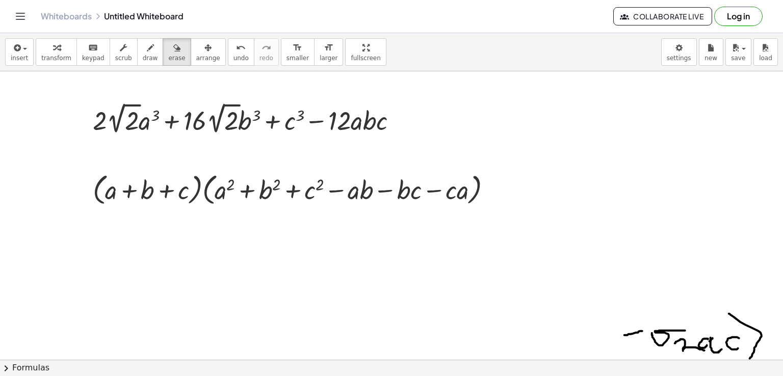
drag, startPoint x: 339, startPoint y: 183, endPoint x: 220, endPoint y: 177, distance: 118.4
click at [230, 177] on div at bounding box center [391, 359] width 783 height 577
click at [265, 0] on html "Graspable Math Activities Get Started Activity Bank Assigned Work Classes White…" at bounding box center [391, 188] width 783 height 376
click at [115, 59] on span "scrub" at bounding box center [123, 58] width 17 height 7
click at [128, 134] on div "▼" at bounding box center [131, 135] width 7 height 9
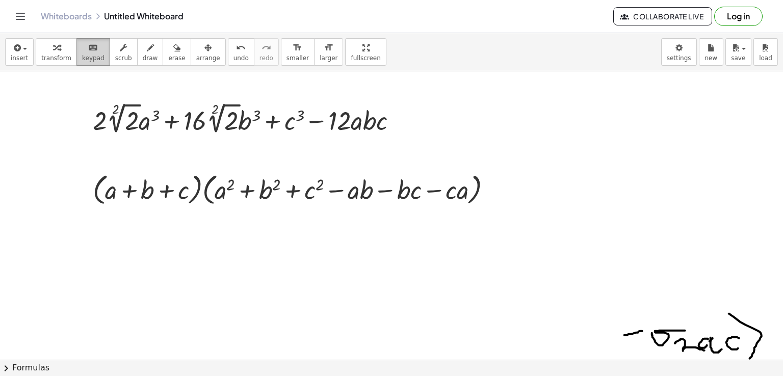
click at [87, 59] on span "keypad" at bounding box center [93, 58] width 22 height 7
drag, startPoint x: 255, startPoint y: 158, endPoint x: 383, endPoint y: 201, distance: 135.1
click at [374, 200] on div "+ · 2 · 2 √ 2 · a 3 + · 16 · 2 √ 2 · b 3 + c 3 − · 12 · a · b · c · ( + a + b +…" at bounding box center [391, 359] width 783 height 577
drag, startPoint x: 386, startPoint y: 198, endPoint x: 131, endPoint y: 199, distance: 255.4
click at [287, 190] on div "· ( + a + b + c ) · ( + a 2 + b 2 + c 2 − · a · b − · b · c − · c · a )" at bounding box center [287, 190] width 0 height 0
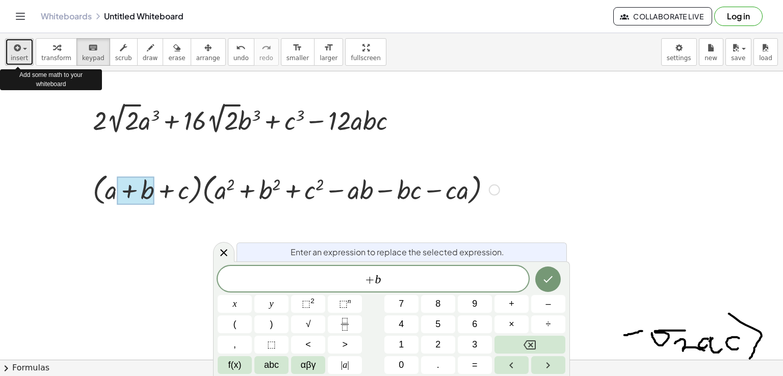
click at [20, 56] on span "insert" at bounding box center [19, 58] width 17 height 7
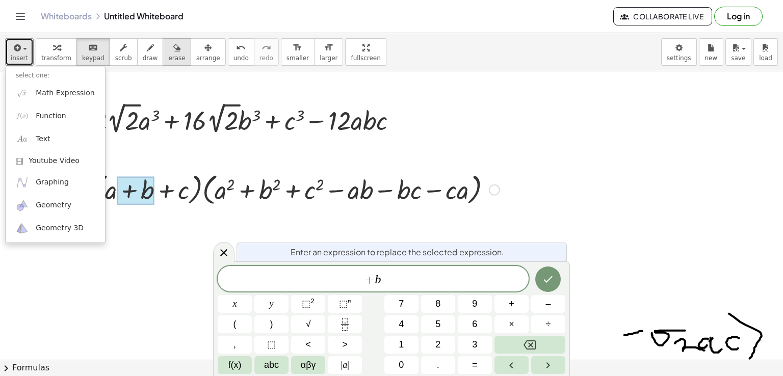
click at [168, 55] on span "erase" at bounding box center [176, 58] width 17 height 7
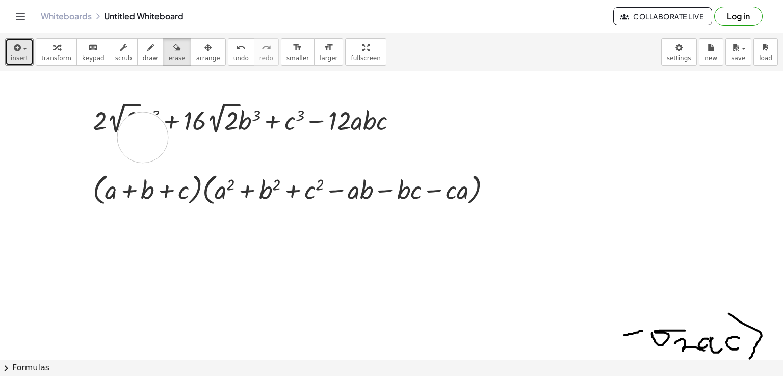
drag, startPoint x: 143, startPoint y: 137, endPoint x: 136, endPoint y: 146, distance: 10.9
click at [136, 144] on div at bounding box center [391, 359] width 783 height 577
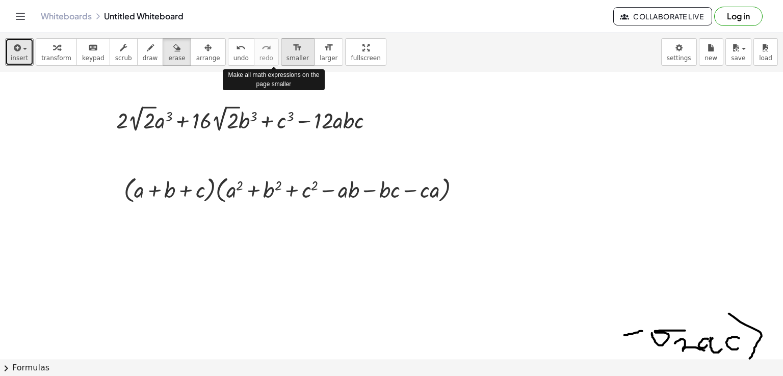
click at [281, 64] on button "format_size smaller" at bounding box center [298, 52] width 34 height 28
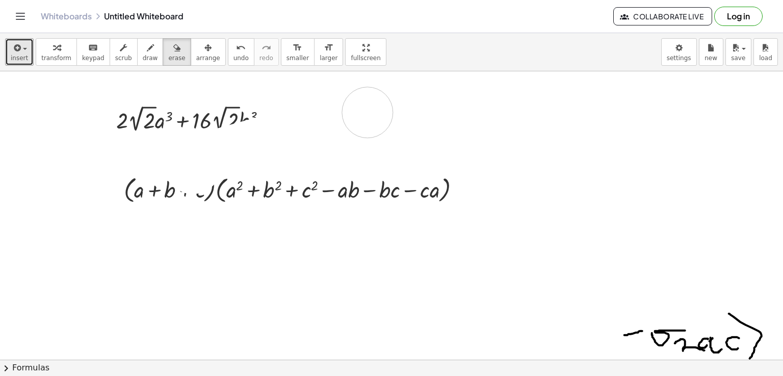
drag, startPoint x: 194, startPoint y: 168, endPoint x: 371, endPoint y: 111, distance: 186.5
click at [371, 111] on div at bounding box center [391, 359] width 783 height 577
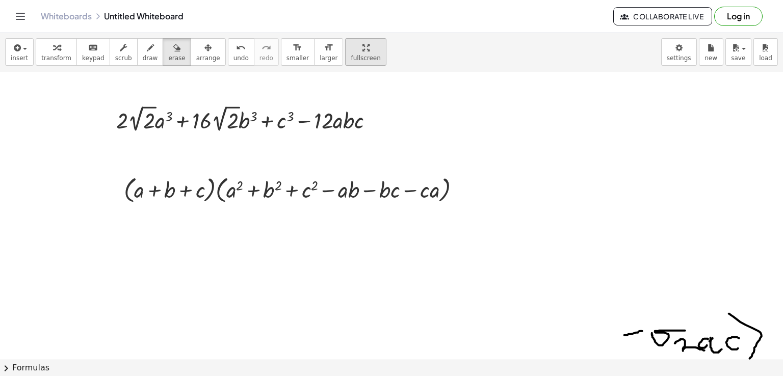
drag, startPoint x: 344, startPoint y: 35, endPoint x: 343, endPoint y: 41, distance: 6.3
click at [343, 39] on div "insert select one: Math Expression Function Text Youtube Video Graphing Geometr…" at bounding box center [391, 52] width 783 height 38
drag, startPoint x: 339, startPoint y: 53, endPoint x: 338, endPoint y: 97, distance: 44.4
click at [339, 97] on div "insert select one: Math Expression Function Text Youtube Video Graphing Geometr…" at bounding box center [391, 204] width 783 height 343
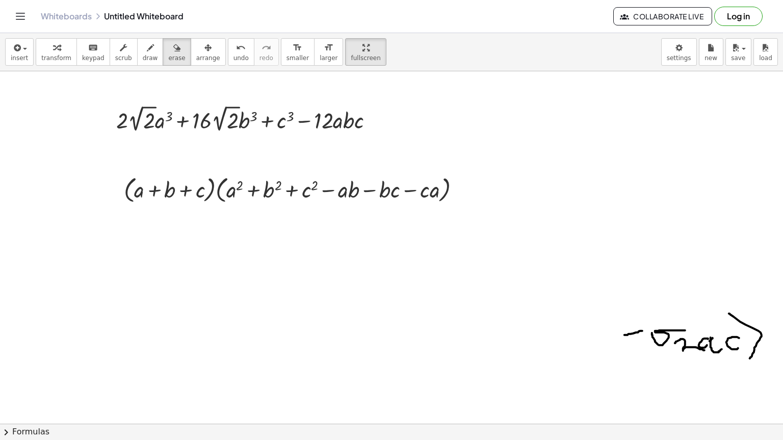
click at [343, 0] on html "Graspable Math Activities Get Started Activity Bank Assigned Work Classes White…" at bounding box center [391, 220] width 783 height 440
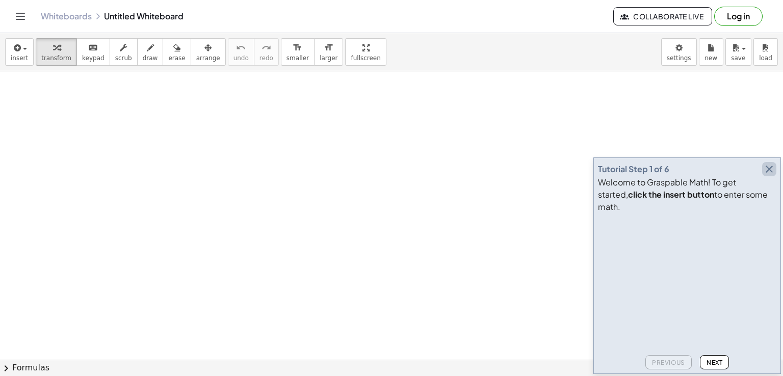
click at [772, 175] on icon "button" at bounding box center [769, 169] width 12 height 12
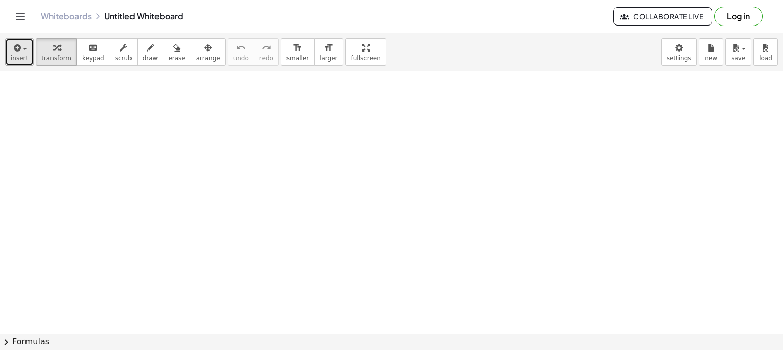
click at [12, 47] on icon "button" at bounding box center [16, 48] width 9 height 12
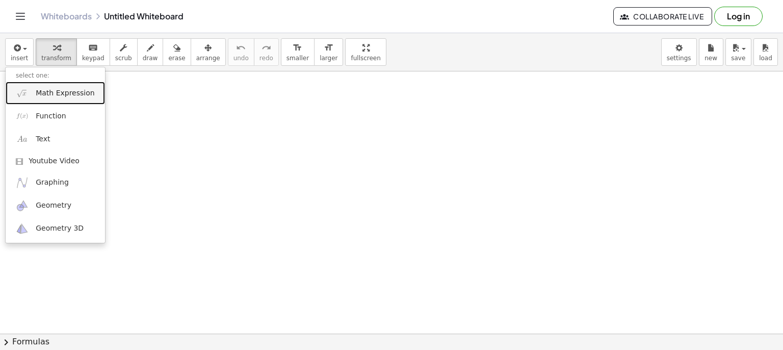
click at [48, 98] on link "Math Expression" at bounding box center [55, 93] width 99 height 23
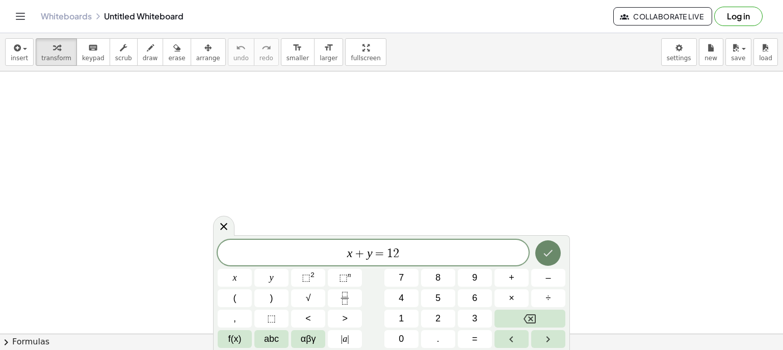
click at [538, 253] on button "Done" at bounding box center [547, 252] width 25 height 25
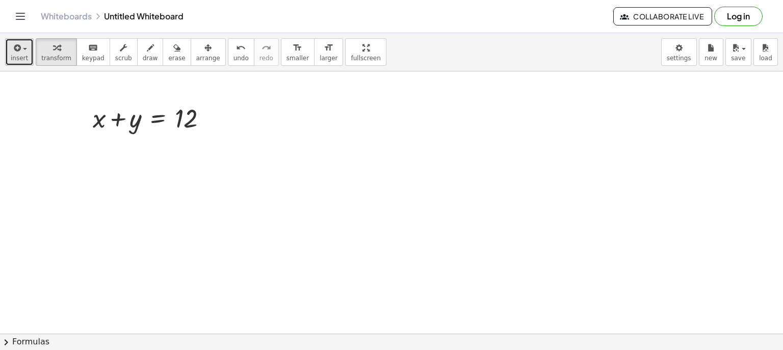
click at [30, 47] on button "insert" at bounding box center [19, 52] width 29 height 28
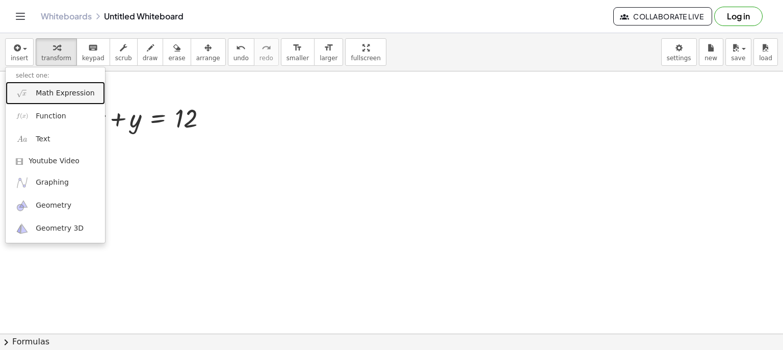
click at [42, 94] on span "Math Expression" at bounding box center [65, 93] width 59 height 10
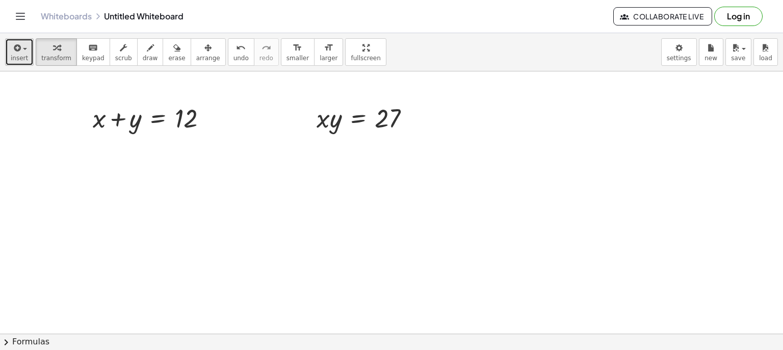
click at [6, 45] on button "insert" at bounding box center [19, 52] width 29 height 28
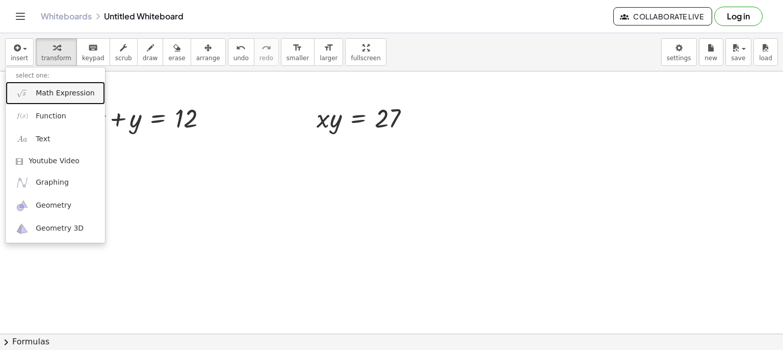
click at [59, 92] on span "Math Expression" at bounding box center [65, 93] width 59 height 10
